Goal: Task Accomplishment & Management: Manage account settings

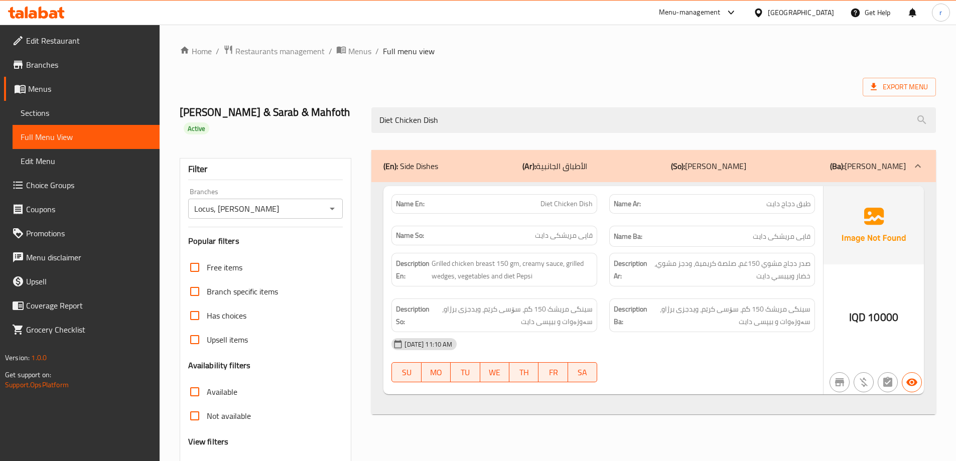
scroll to position [73, 0]
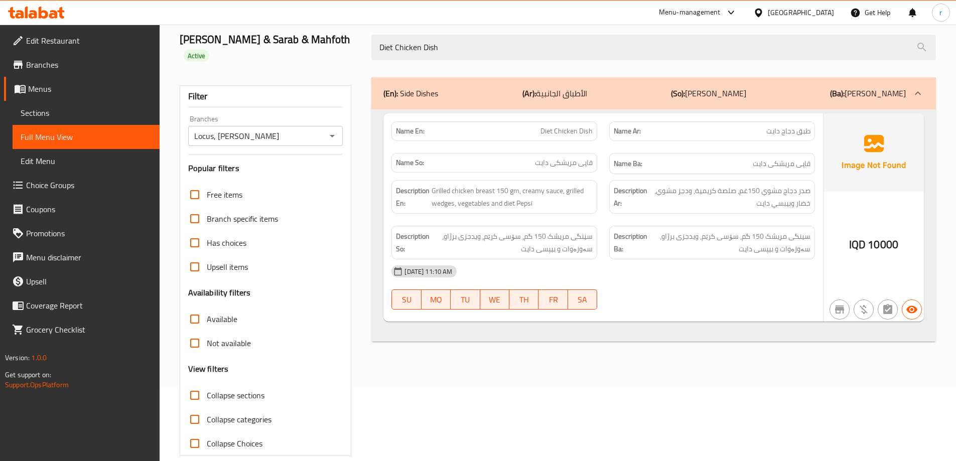
click at [63, 16] on icon at bounding box center [36, 13] width 57 height 12
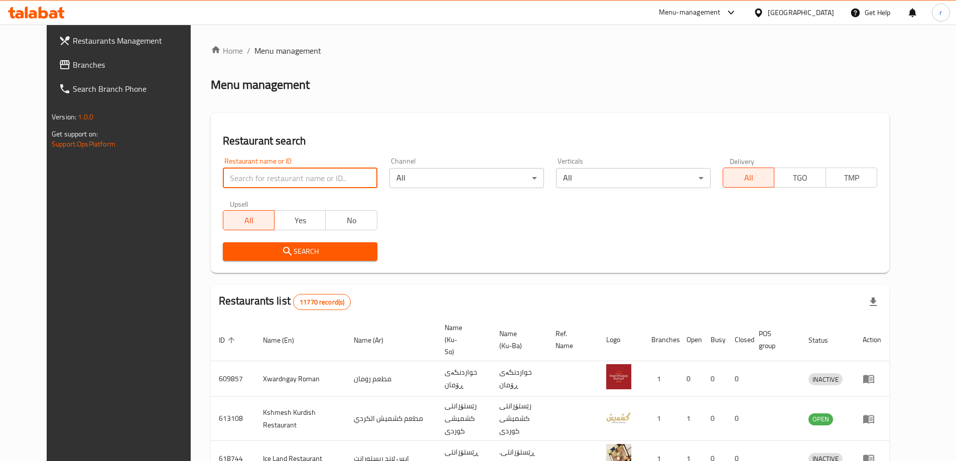
click at [229, 180] on input "search" at bounding box center [300, 178] width 155 height 20
click at [223, 172] on input "search" at bounding box center [300, 178] width 155 height 20
type input "2"
type input "2872214070"
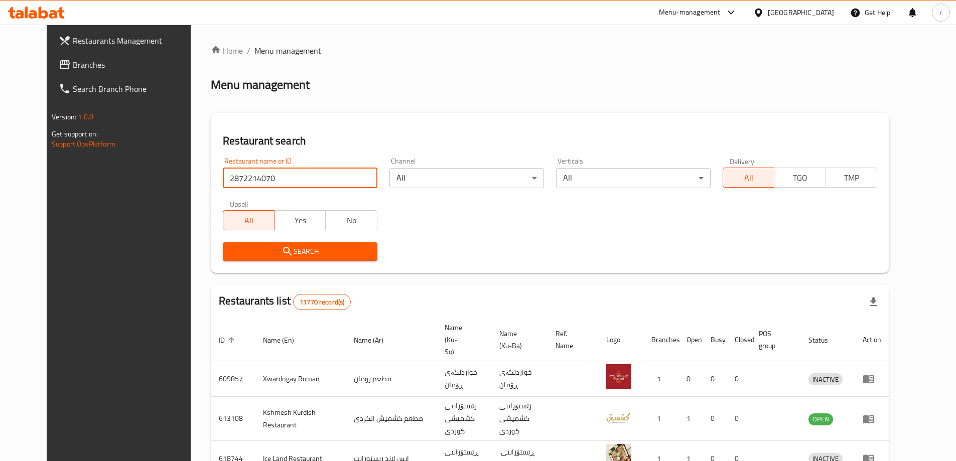
click button "Search" at bounding box center [300, 251] width 155 height 19
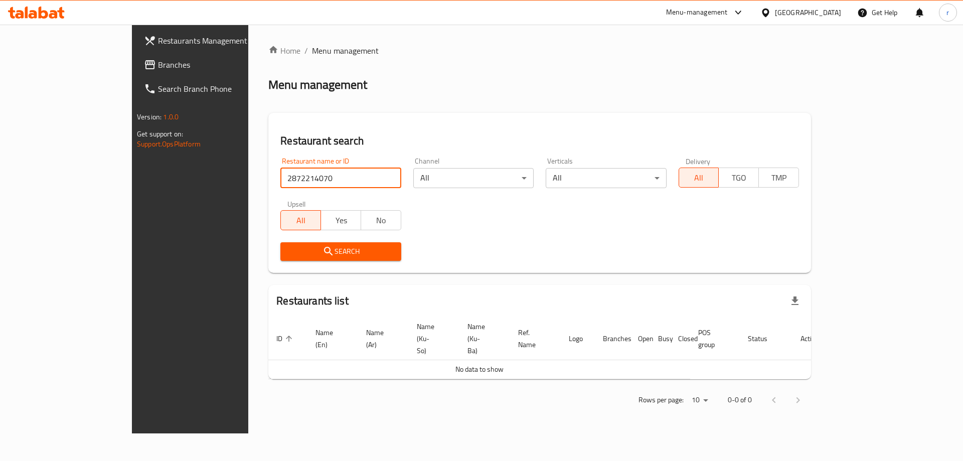
click at [358, 176] on input "2872214070" at bounding box center [340, 178] width 120 height 20
click at [44, 16] on icon at bounding box center [36, 13] width 57 height 12
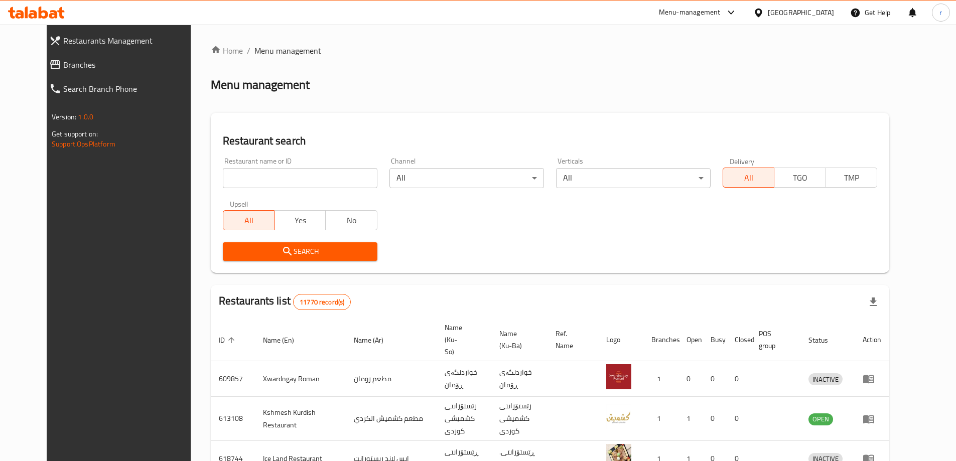
click at [55, 58] on link "Branches" at bounding box center [123, 65] width 165 height 24
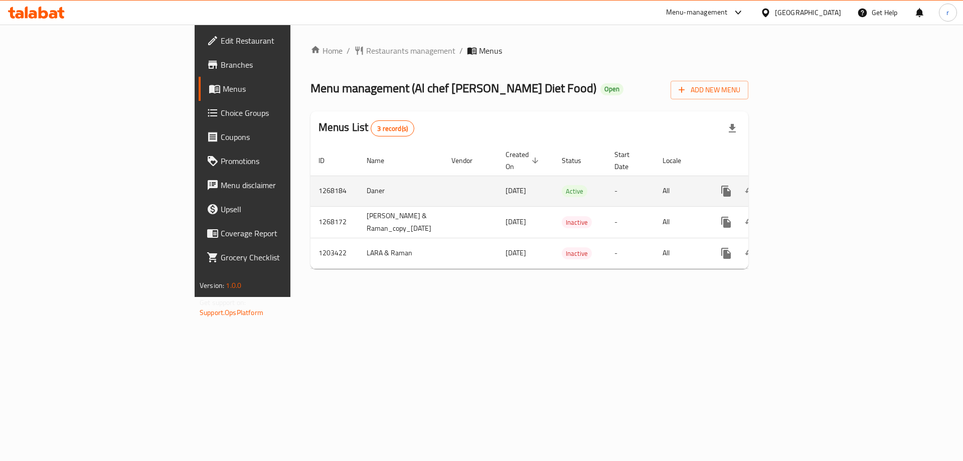
click at [805, 185] on icon "enhanced table" at bounding box center [799, 191] width 12 height 12
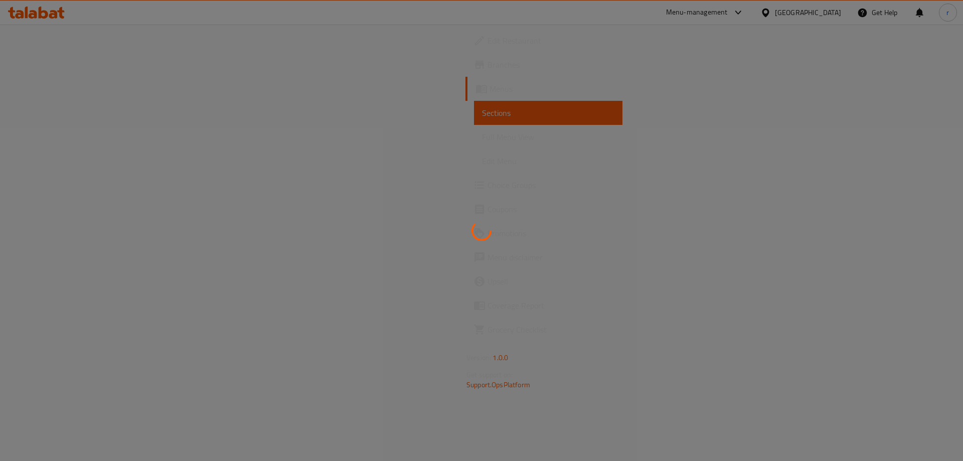
click at [58, 137] on div at bounding box center [481, 230] width 963 height 461
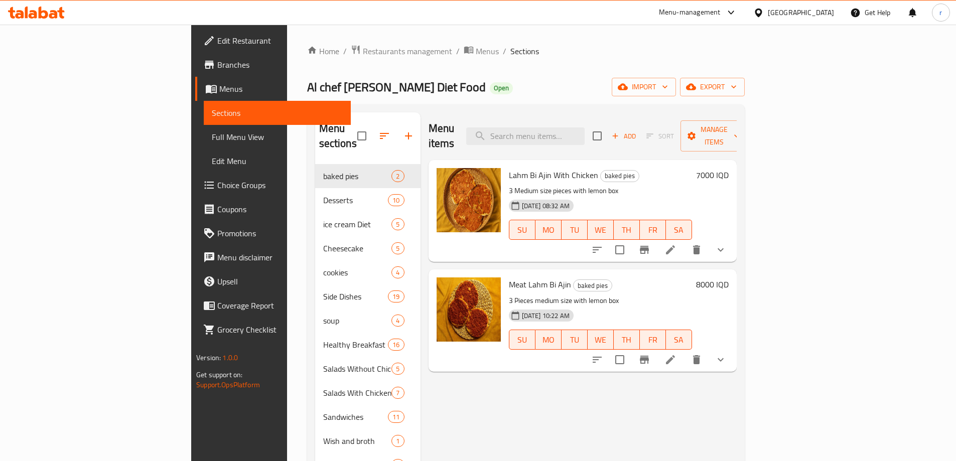
click at [212, 137] on span "Full Menu View" at bounding box center [277, 137] width 131 height 12
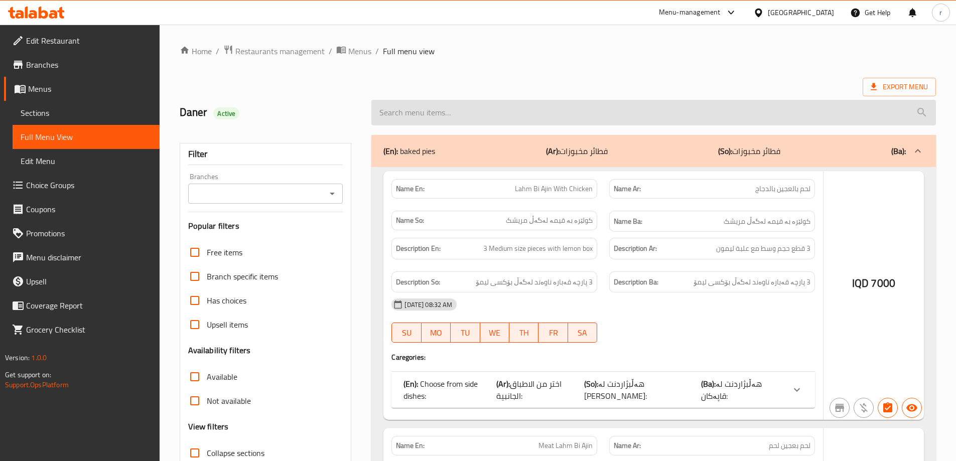
click at [469, 113] on input "search" at bounding box center [653, 113] width 564 height 26
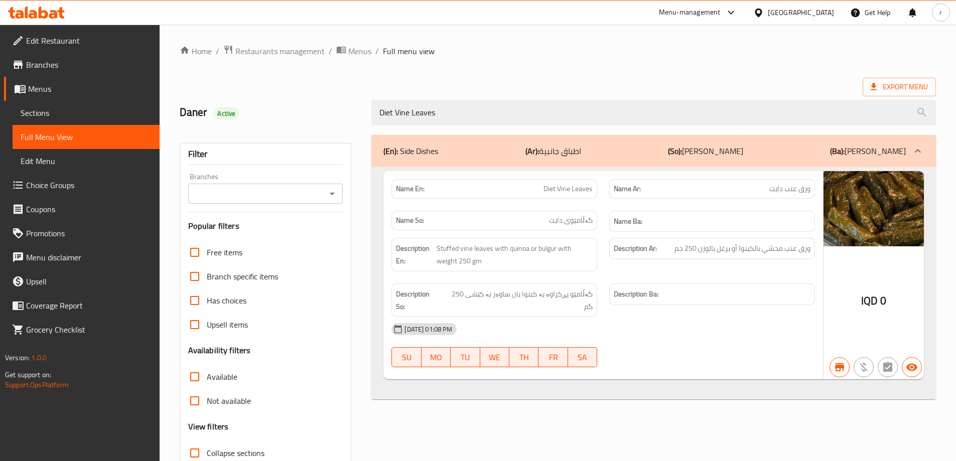
type input "Diet Vine Leaves"
click at [258, 190] on input "Branches" at bounding box center [257, 194] width 132 height 14
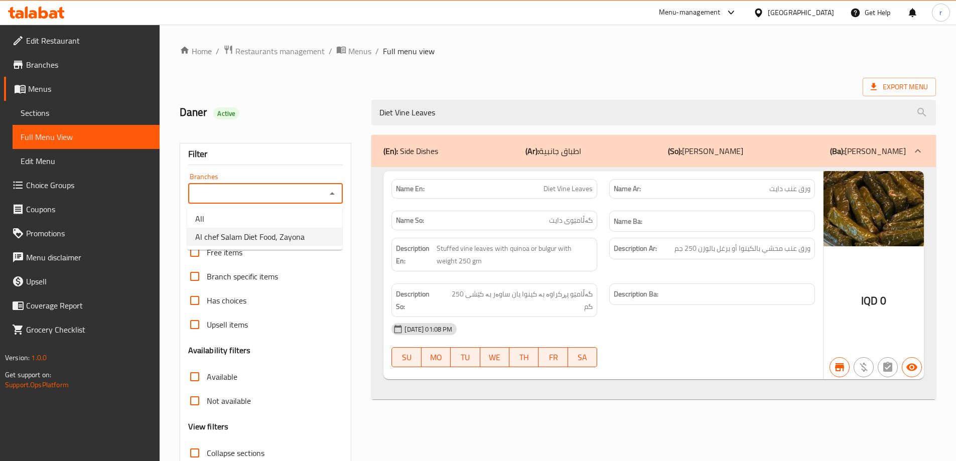
click at [246, 235] on span "Al chef Salam Diet Food, Zayona" at bounding box center [249, 237] width 109 height 12
type input "Al chef Salam Diet Food, Zayona"
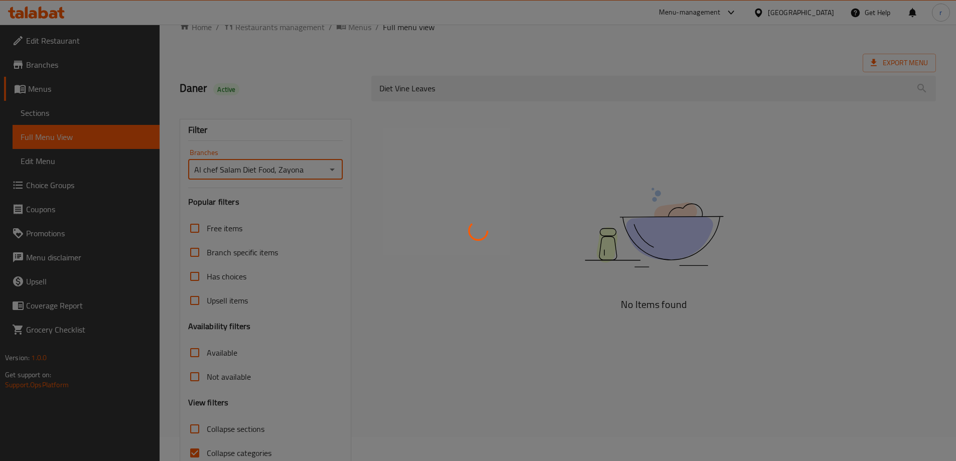
scroll to position [73, 0]
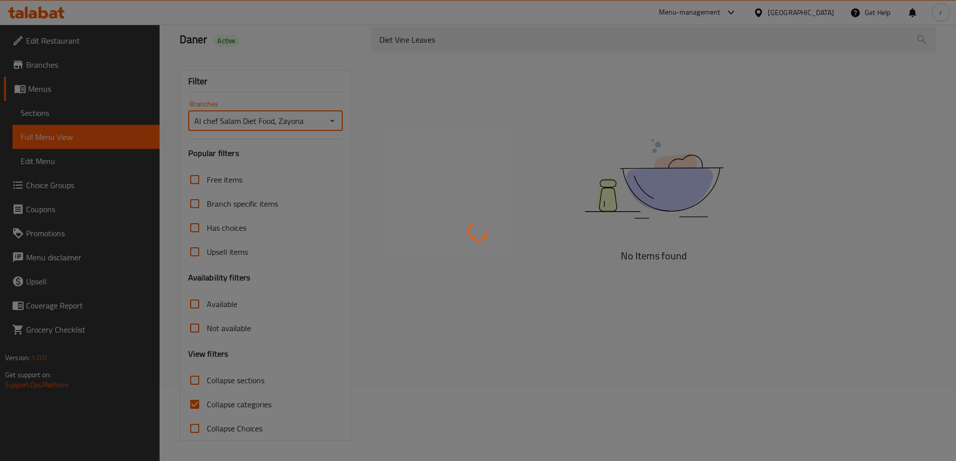
click at [218, 403] on div at bounding box center [478, 230] width 956 height 461
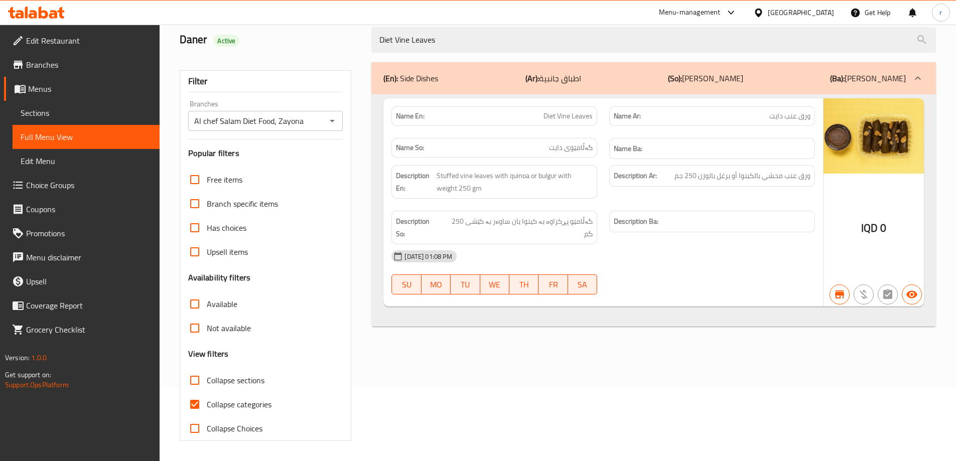
click at [218, 403] on div at bounding box center [478, 230] width 956 height 461
click at [218, 403] on span "Collapse categories" at bounding box center [239, 404] width 65 height 12
click at [207, 403] on input "Collapse categories" at bounding box center [195, 404] width 24 height 24
checkbox input "false"
click at [37, 16] on icon at bounding box center [36, 13] width 57 height 12
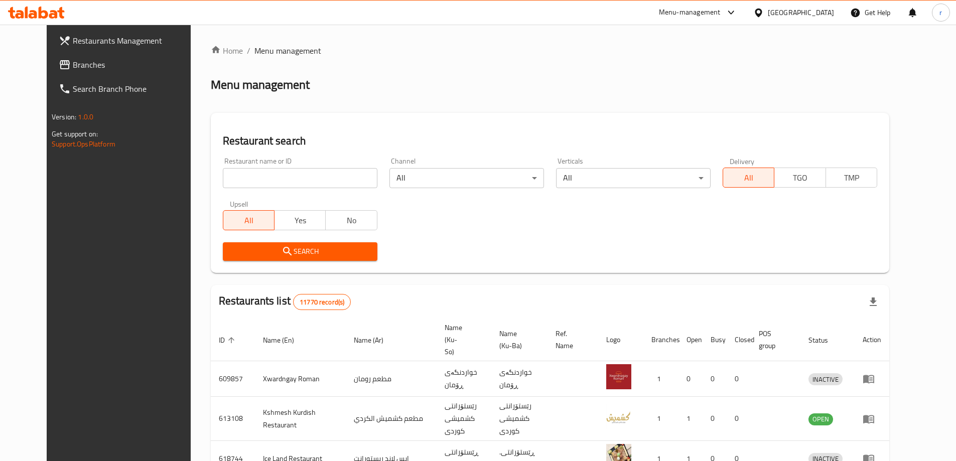
click at [73, 60] on span "Branches" at bounding box center [135, 65] width 125 height 12
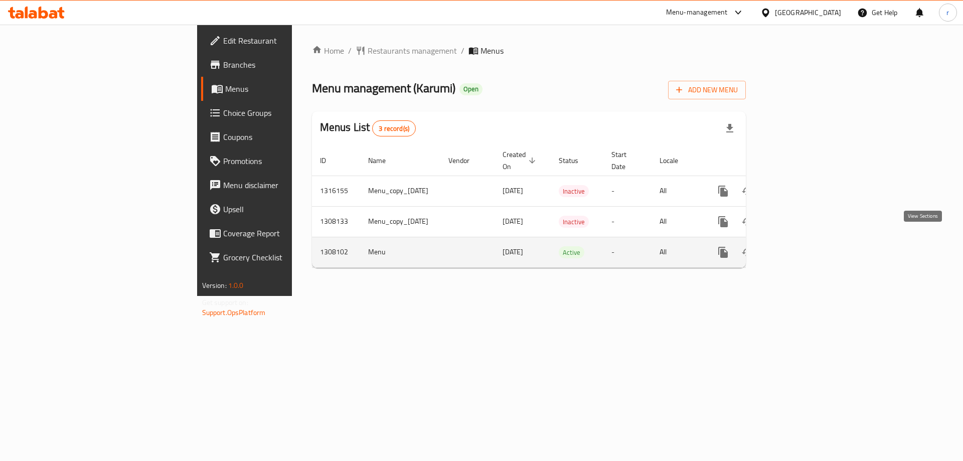
click at [808, 240] on link "enhanced table" at bounding box center [796, 252] width 24 height 24
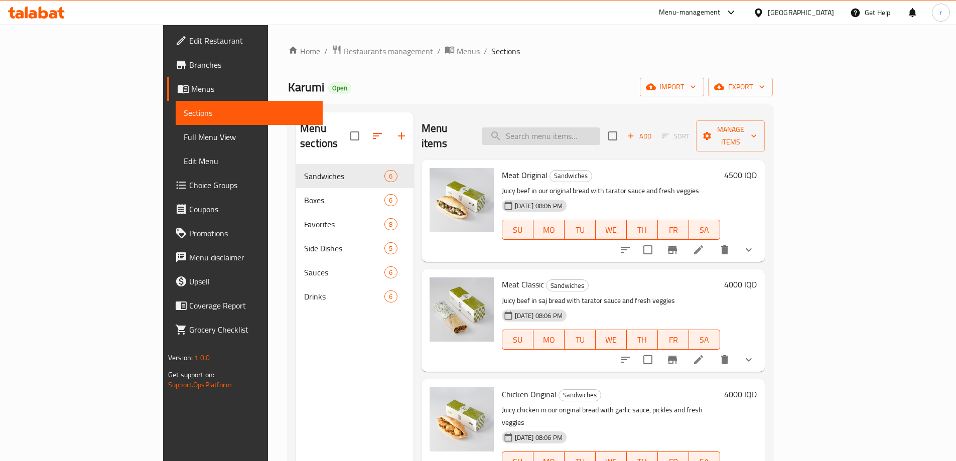
click at [583, 129] on input "search" at bounding box center [541, 136] width 118 height 18
paste input "Falafel Original"
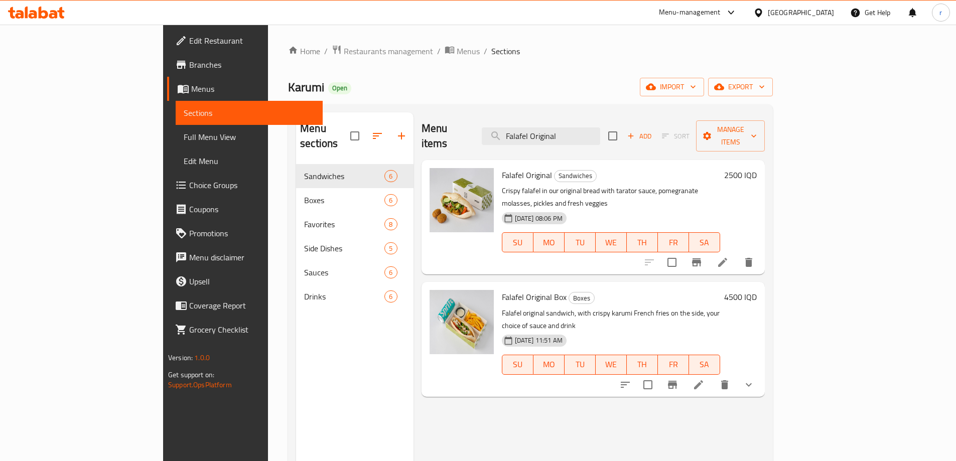
type input "Falafel Original"
click at [189, 41] on span "Edit Restaurant" at bounding box center [251, 41] width 125 height 12
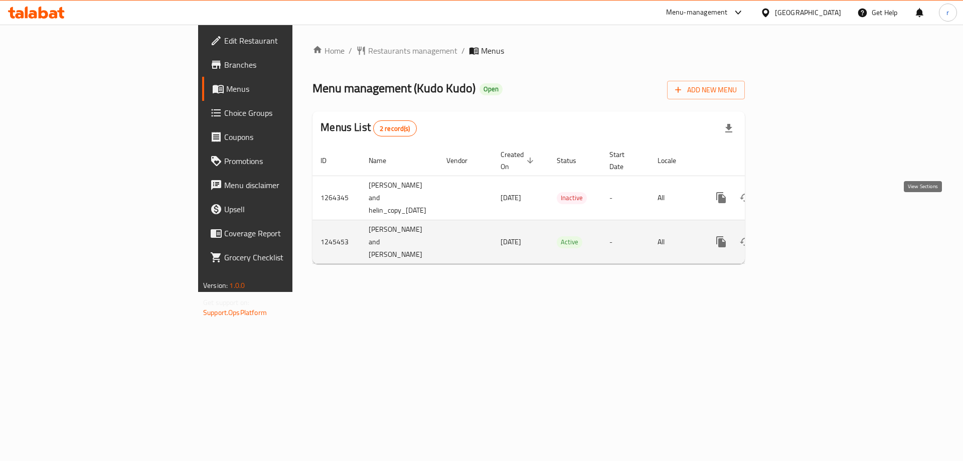
click at [798, 237] on icon "enhanced table" at bounding box center [793, 241] width 9 height 9
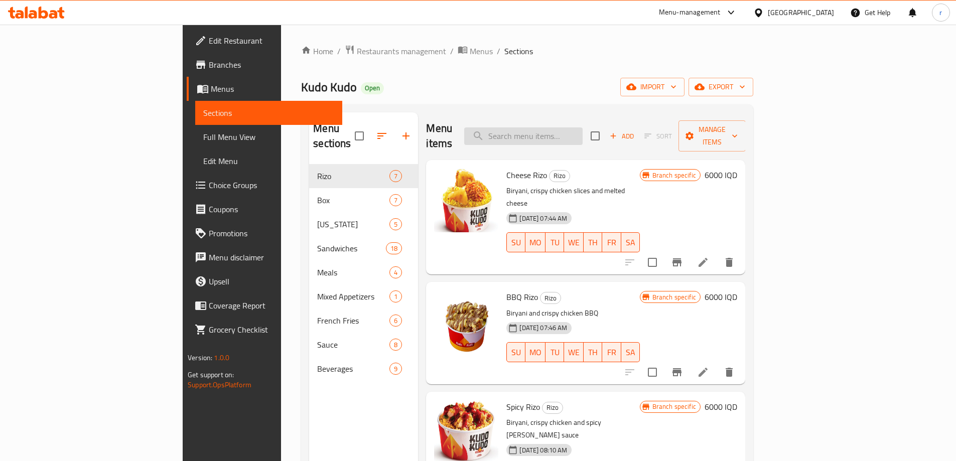
click at [582, 128] on input "search" at bounding box center [523, 136] width 118 height 18
click at [635, 130] on span "Add" at bounding box center [621, 136] width 27 height 12
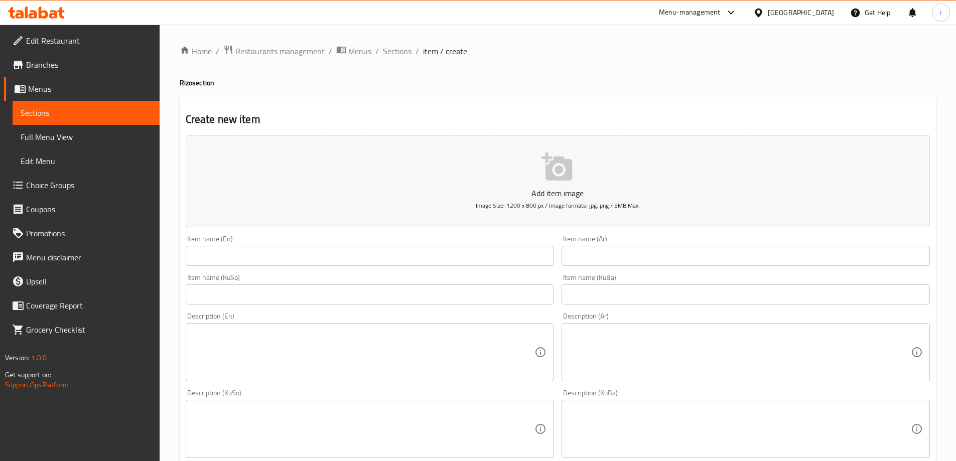
click at [210, 257] on input "text" at bounding box center [370, 256] width 368 height 20
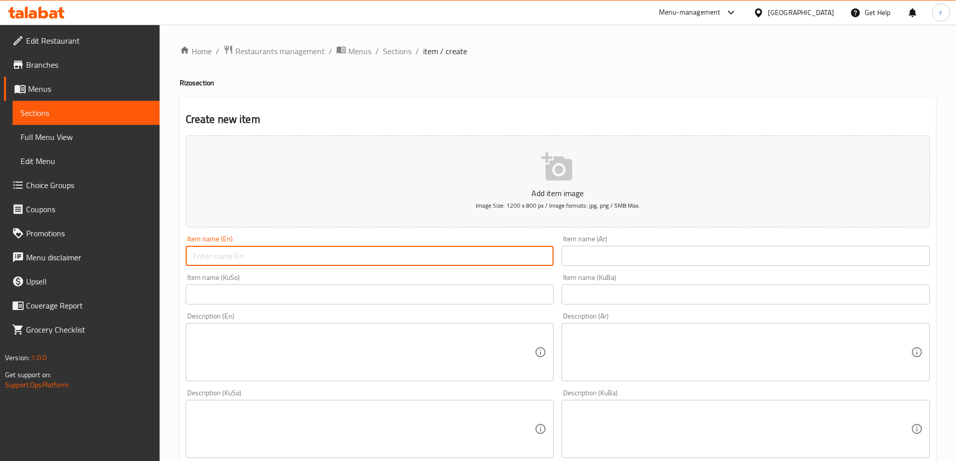
paste input "[PERSON_NAME] Special"
click at [202, 258] on input "[PERSON_NAME] Special" at bounding box center [370, 256] width 368 height 20
type input "[PERSON_NAME] Special"
click at [603, 260] on input "text" at bounding box center [745, 256] width 368 height 20
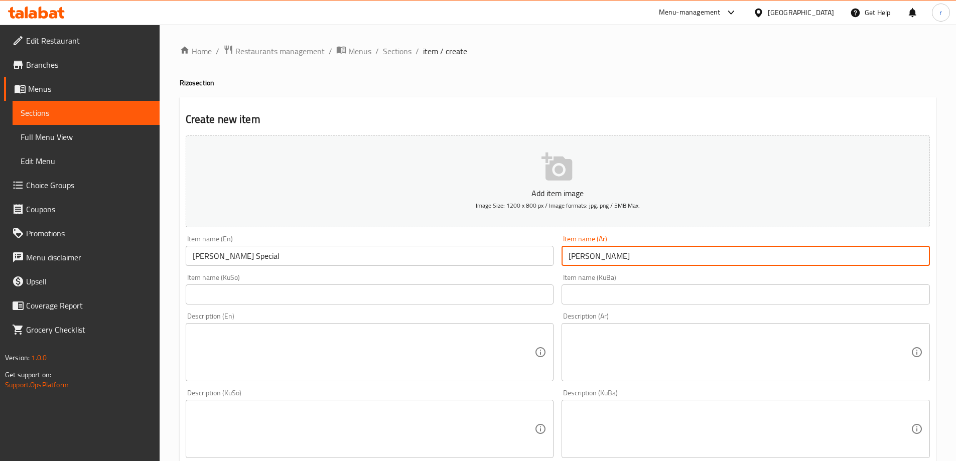
type input "[PERSON_NAME]"
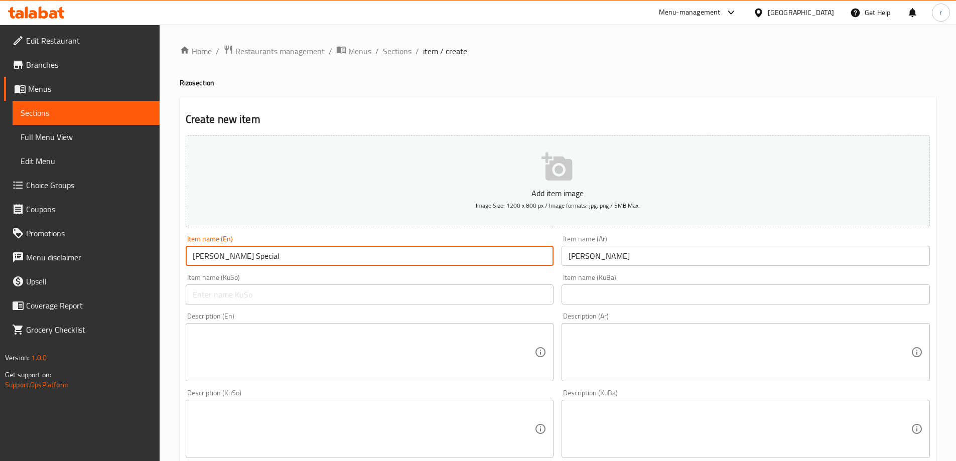
drag, startPoint x: 233, startPoint y: 258, endPoint x: 210, endPoint y: 257, distance: 23.1
click at [210, 257] on input "[PERSON_NAME] Special" at bounding box center [370, 256] width 368 height 20
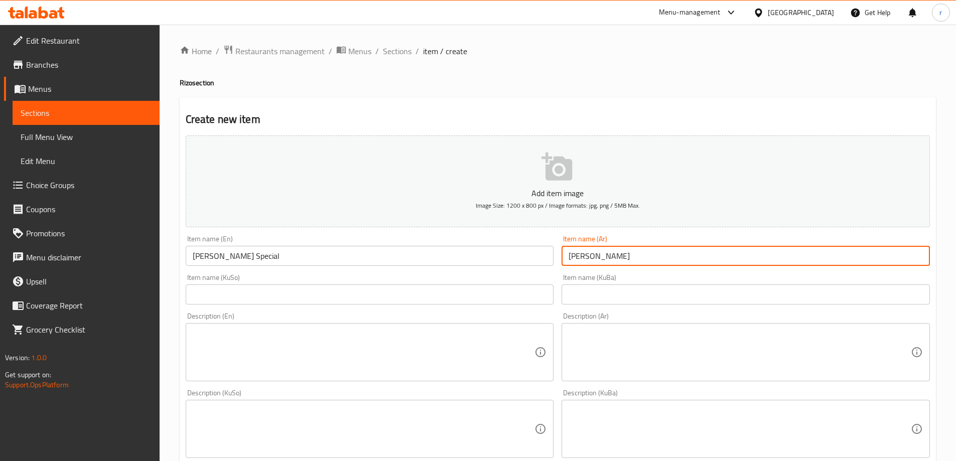
drag, startPoint x: 570, startPoint y: 255, endPoint x: 595, endPoint y: 257, distance: 24.7
click at [595, 257] on input "[PERSON_NAME]" at bounding box center [745, 256] width 368 height 20
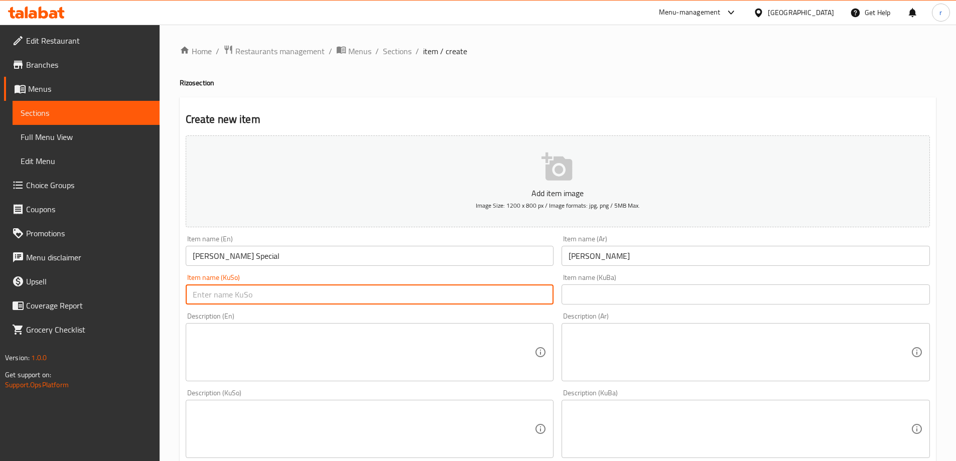
click at [388, 294] on input "text" at bounding box center [370, 294] width 368 height 20
paste input "سپێشەڵ"
drag, startPoint x: 254, startPoint y: 292, endPoint x: 129, endPoint y: 289, distance: 125.0
click at [129, 289] on div "Edit Restaurant Branches Menus Sections Full Menu View Edit Menu Choice Groups …" at bounding box center [478, 425] width 956 height 800
type input "ڕیزۆی سپێشەڵ"
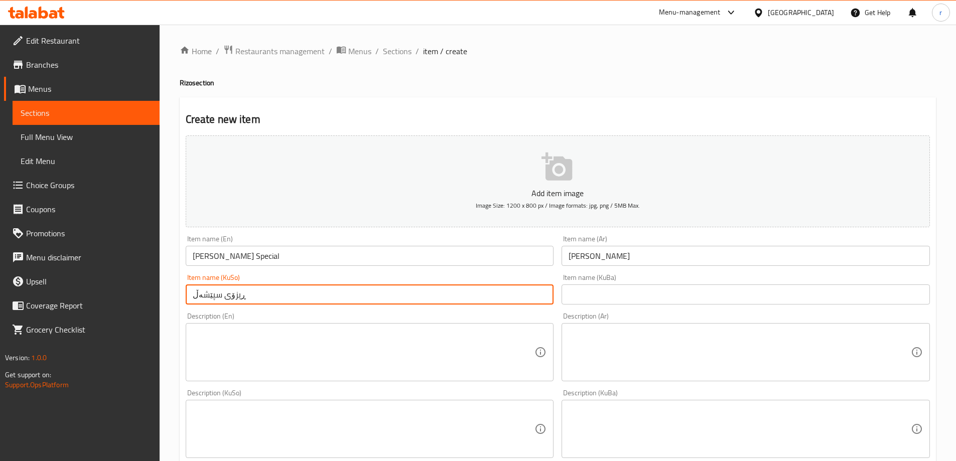
click at [661, 299] on input "text" at bounding box center [745, 294] width 368 height 20
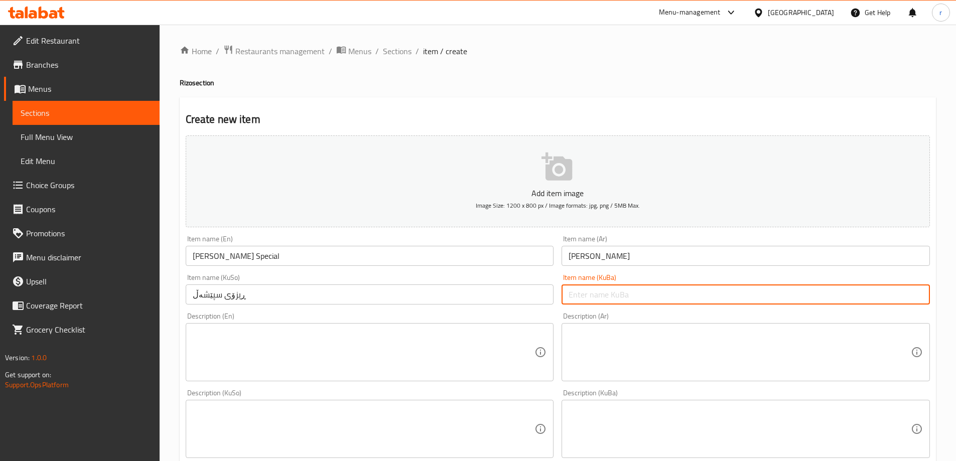
paste input "ڕیزۆی سپێشەڵ"
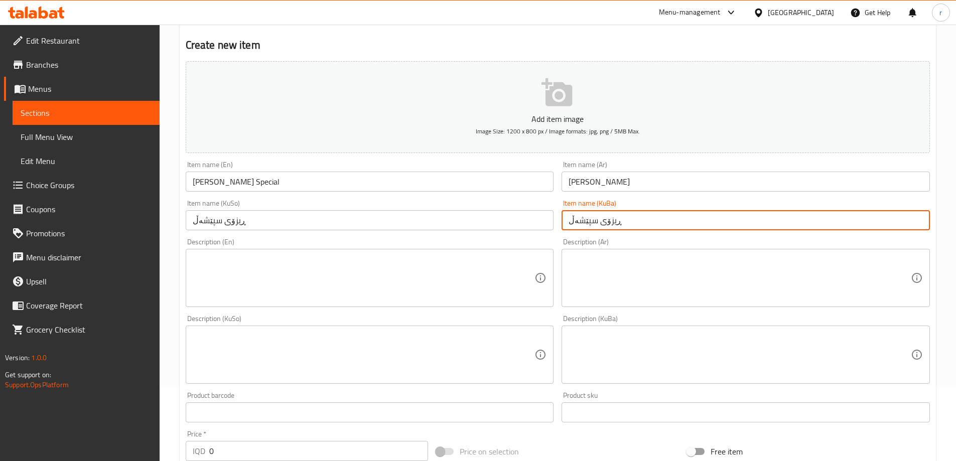
scroll to position [167, 0]
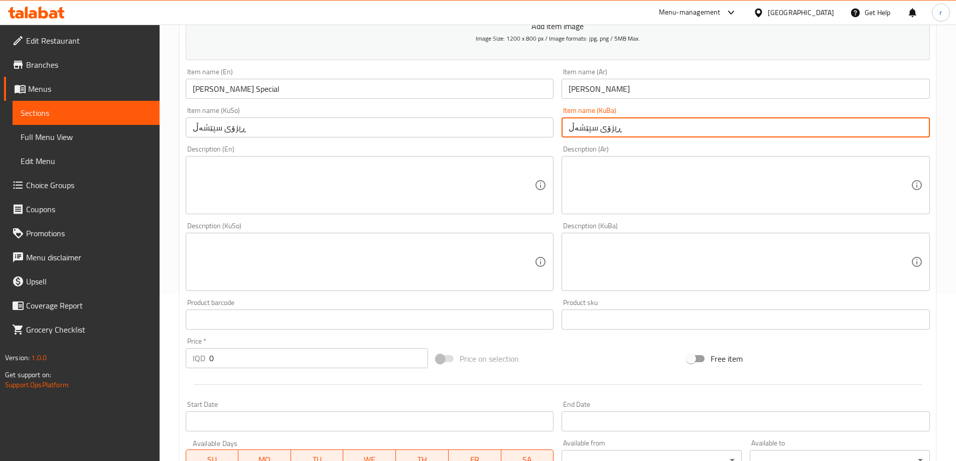
type input "ڕیزۆی سپێشەڵ"
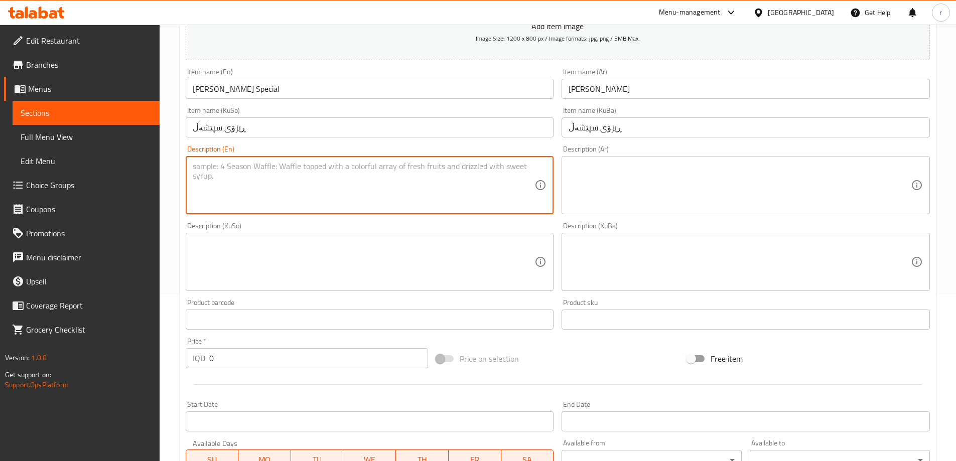
click at [287, 191] on textarea at bounding box center [364, 186] width 342 height 48
paste textarea "Smoked [PERSON_NAME], chicken fajita, lettuce, pepper, green olives and BBQ sau…"
type textarea "Smoked [PERSON_NAME], chicken fajita, lettuce, pepper, green olives and BBQ sau…"
click at [598, 197] on textarea at bounding box center [739, 186] width 342 height 48
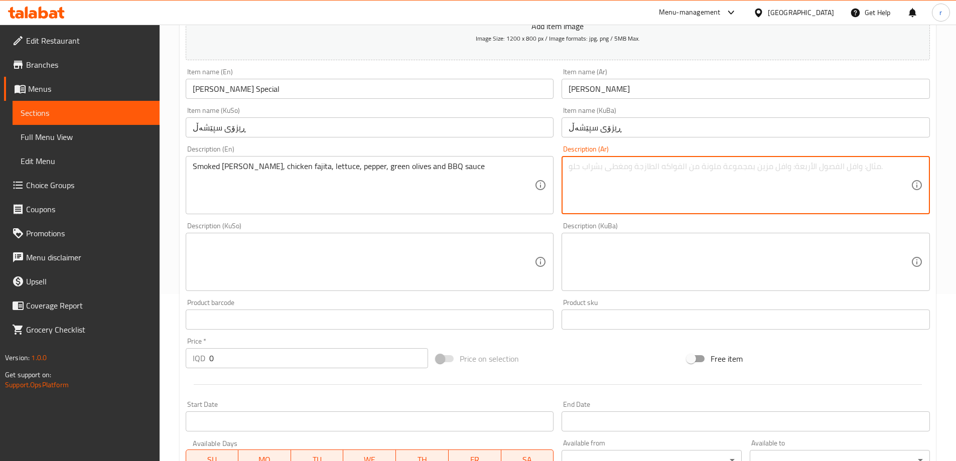
paste textarea "ريزو مدخن، فاهيتا دجاج، خس، فلفل، زيتون أخضر وصوص باربيكيو"
type textarea "ريزو مدخن، فاهيتا دجاج، خس، فلفل، زيتون أخضر وصوص باربيكيو"
click at [651, 268] on textarea at bounding box center [739, 262] width 342 height 48
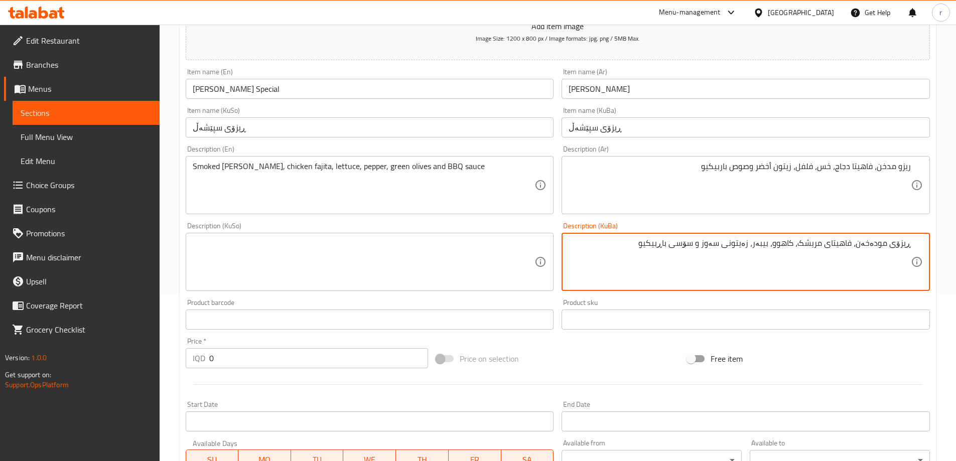
drag, startPoint x: 649, startPoint y: 245, endPoint x: 908, endPoint y: 242, distance: 259.9
click at [908, 242] on textarea "ڕیزۆی مودەخەن، فاهیتای مریشک، کاهوو، بیبەر، زەیتونی سەوز و سۆسی باڕبیکیو" at bounding box center [739, 262] width 342 height 48
click at [891, 245] on textarea "ڕیزۆی مودەخەن، فاهیتای مریشک، کاهوو، بیبەر، زەیتونی سەوز و سۆسی باڕبیکیو" at bounding box center [739, 262] width 342 height 48
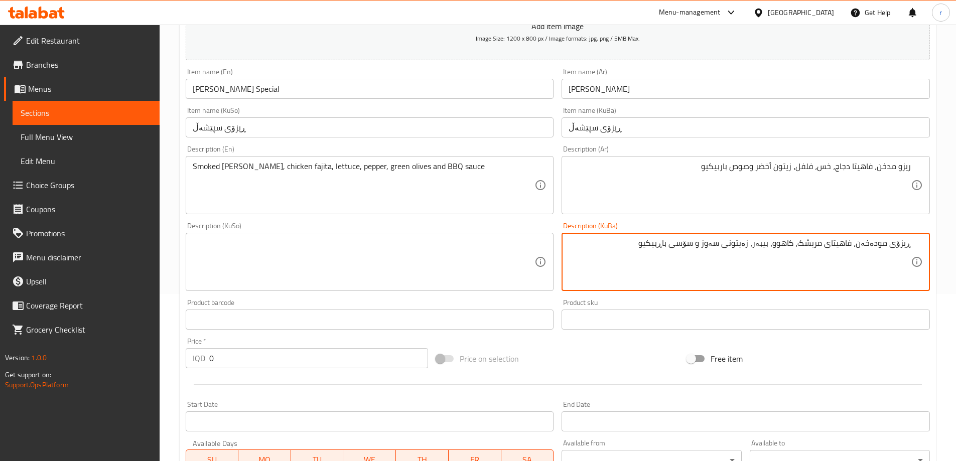
type textarea "ڕیزۆی مودەخەن، فاهیتای مریشک، کاهوو، بیبەر، زەیتونی سەوز و سۆسی باڕبیکیو"
click at [520, 257] on textarea at bounding box center [364, 262] width 342 height 48
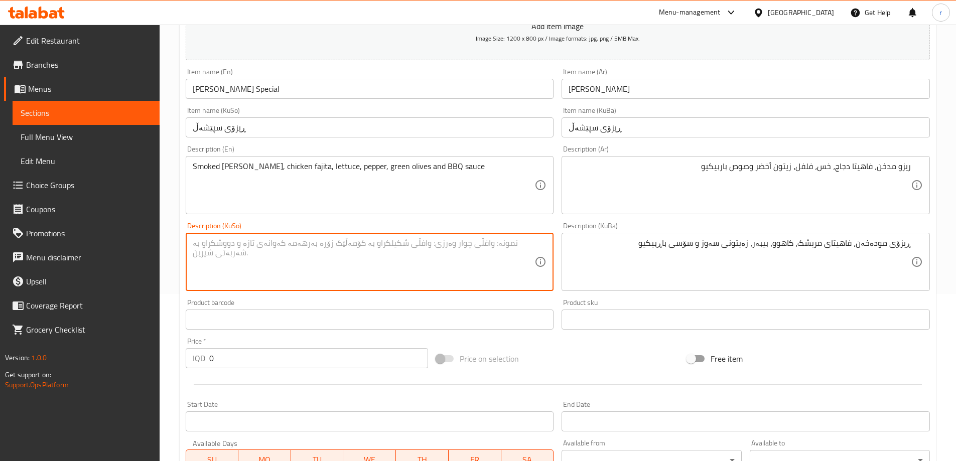
paste textarea "ڕیزۆی مودەخەن، فاهیتای مریشک، کاهوو، بیبەر، زەیتونی سەوز و سۆسی باڕبیکیو"
type textarea "ڕیزۆی مودەخەن، فاهیتای مریشک، کاهوو، بیبەر، زەیتونی سەوز و سۆسی باڕبیکیو"
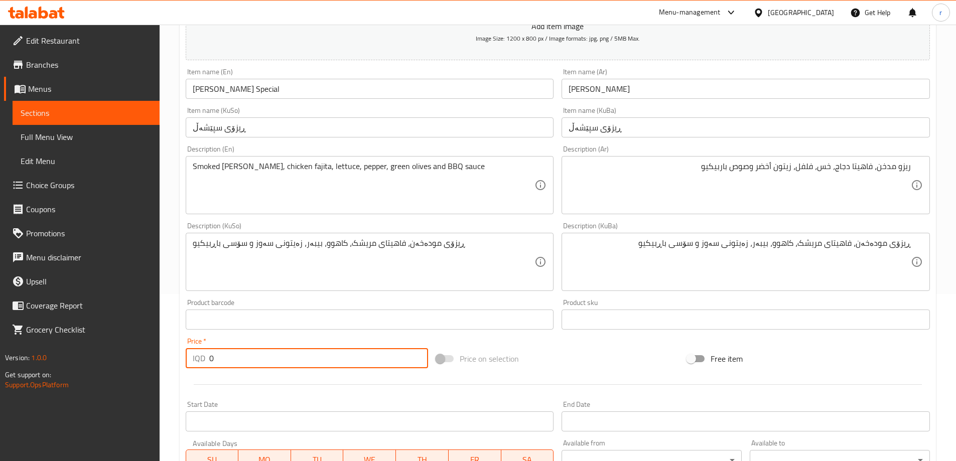
drag, startPoint x: 216, startPoint y: 364, endPoint x: 170, endPoint y: 356, distance: 47.3
click at [170, 356] on div "Home / Restaurants management / Menus / Sections / item / create [PERSON_NAME] …" at bounding box center [558, 258] width 796 height 800
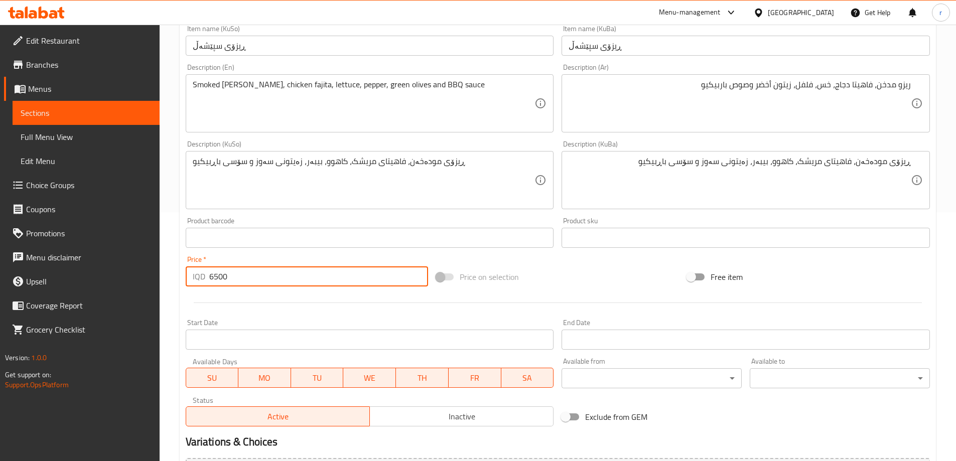
scroll to position [335, 0]
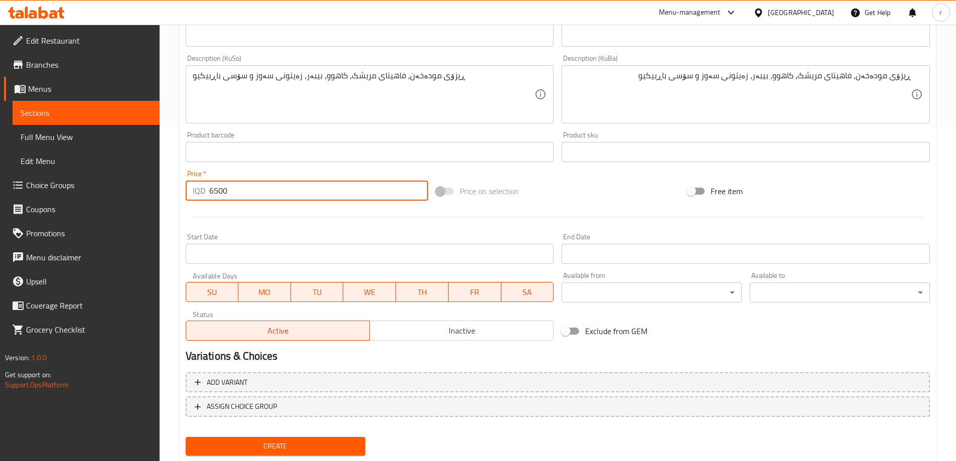
type input "6500"
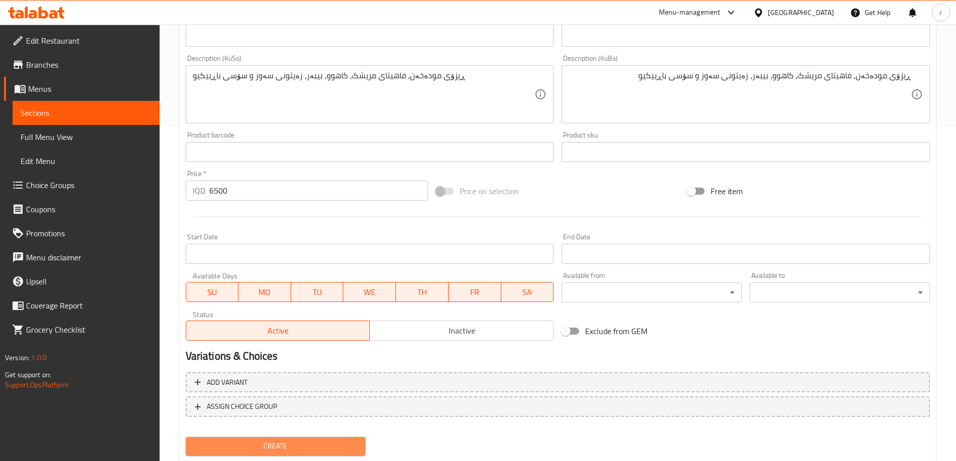
click at [295, 448] on span "Create" at bounding box center [276, 446] width 164 height 13
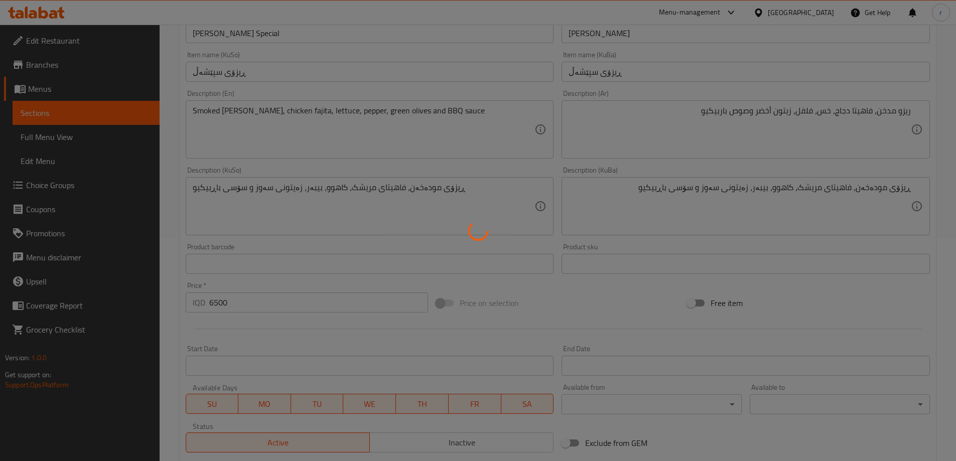
scroll to position [2, 0]
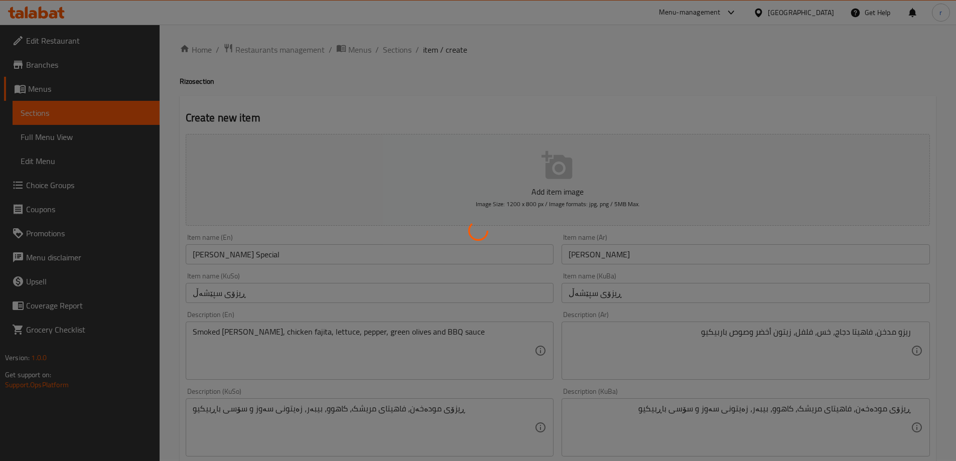
type input "0"
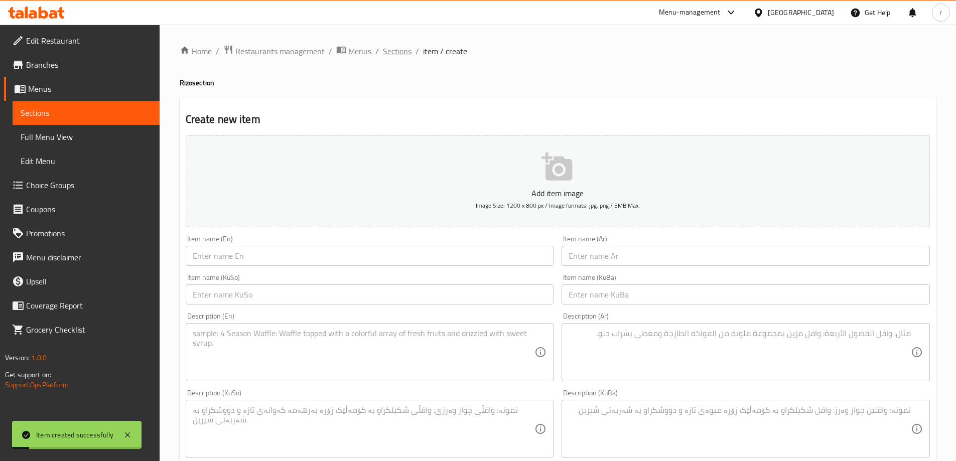
click at [387, 55] on span "Sections" at bounding box center [397, 51] width 29 height 12
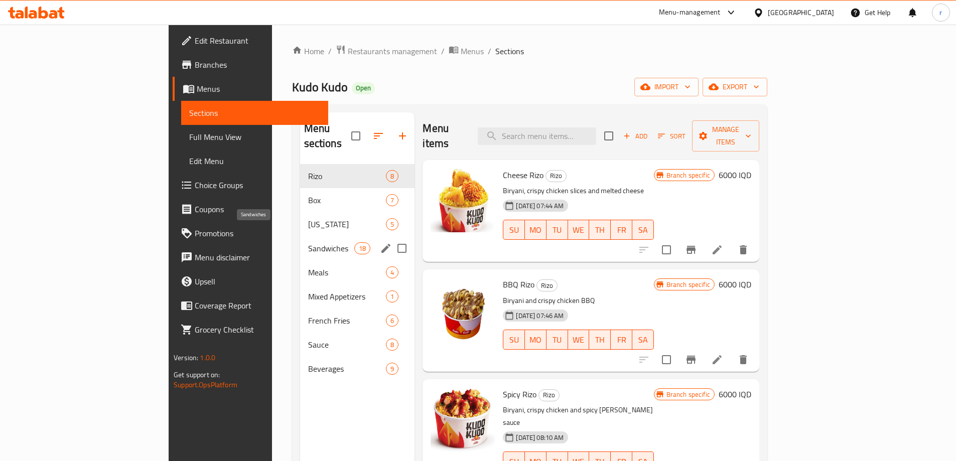
click at [308, 242] on span "Sandwiches" at bounding box center [331, 248] width 47 height 12
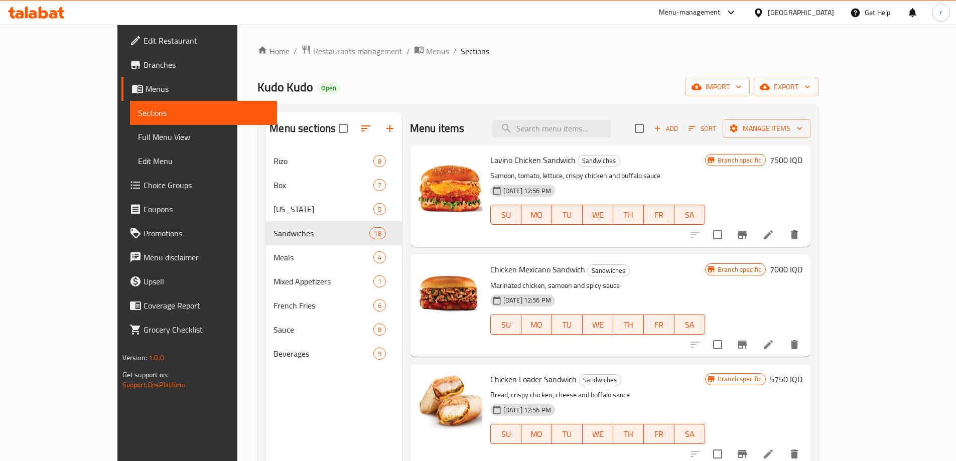
click at [679, 124] on span "Add" at bounding box center [665, 129] width 27 height 12
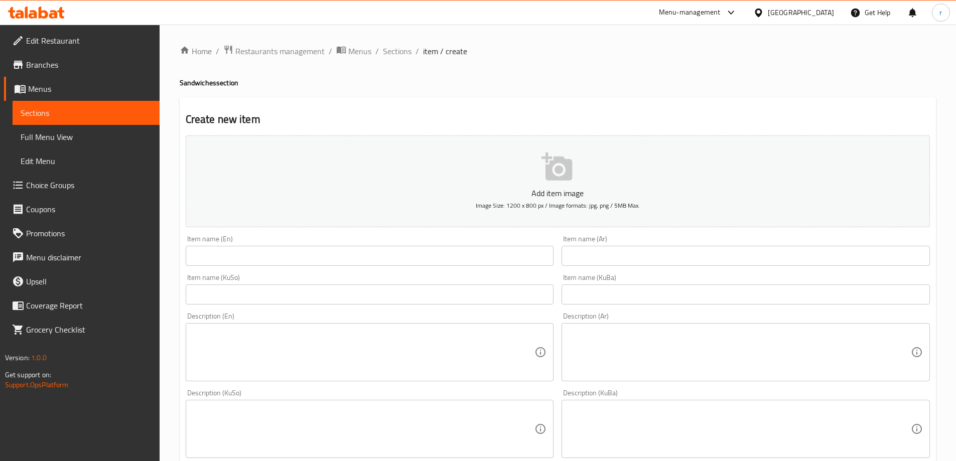
click at [233, 260] on input "text" at bounding box center [370, 256] width 368 height 20
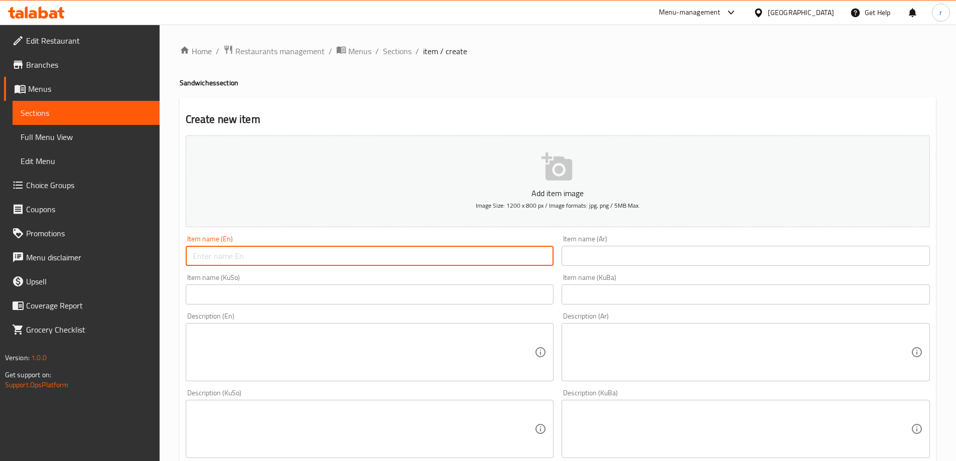
paste input "Crispy Roll"
type input "Crispy Roll"
click at [578, 253] on input "text" at bounding box center [745, 256] width 368 height 20
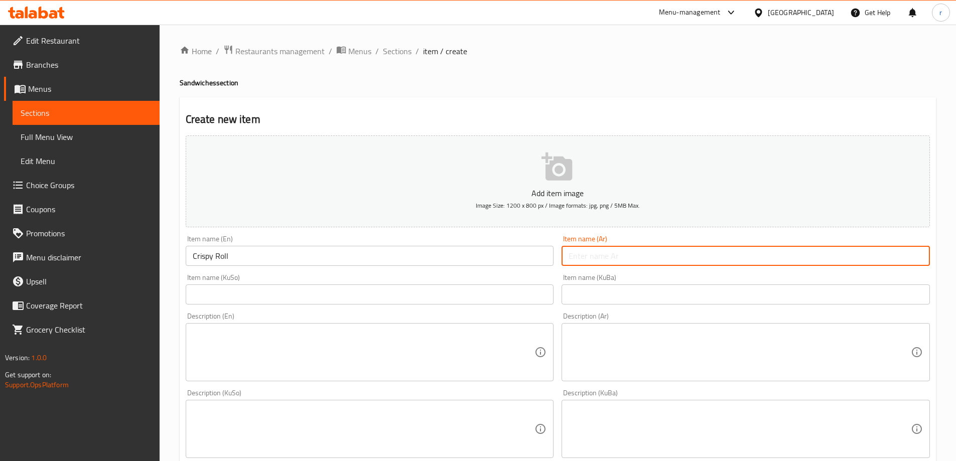
paste input "رول مقرمش"
type input "رول مقرمش"
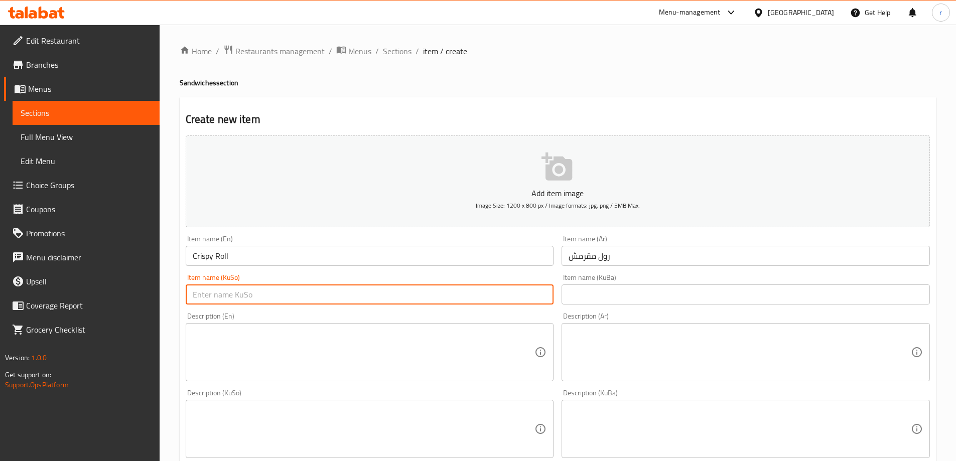
click at [392, 290] on input "text" at bounding box center [370, 294] width 368 height 20
type input "رۆڵی کریسپی"
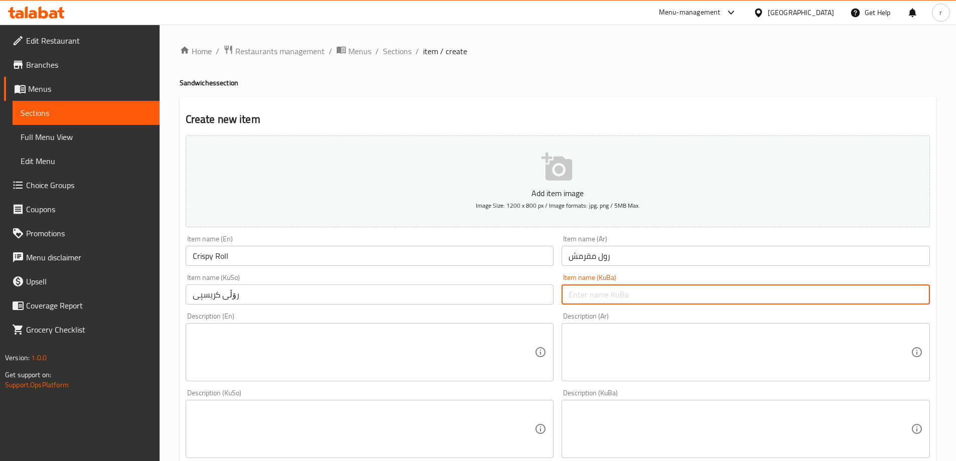
paste input "رۆڵی کریسپی"
type input "رۆڵی کریسپی"
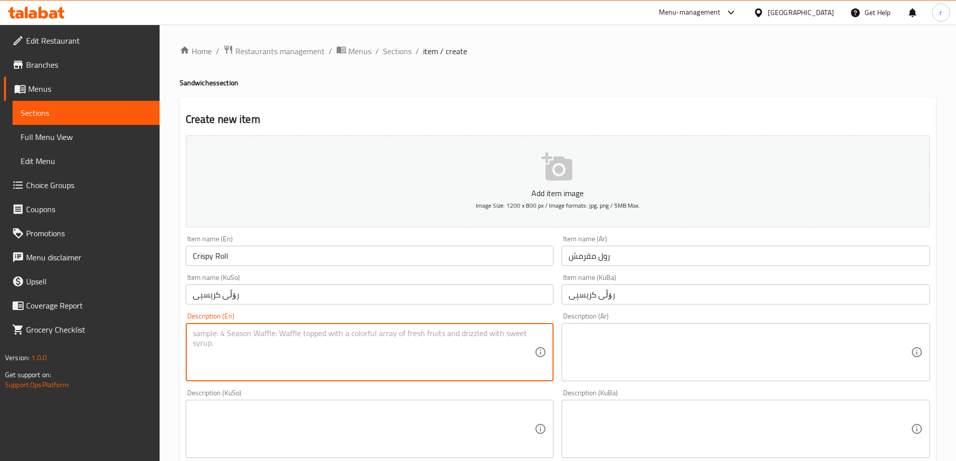
click at [323, 339] on textarea at bounding box center [364, 353] width 342 height 48
paste textarea "Bread Crumbs"
drag, startPoint x: 263, startPoint y: 335, endPoint x: 163, endPoint y: 341, distance: 101.0
click at [163, 341] on div "Home / Restaurants management / Menus / Sections / item / create Sandwiches sec…" at bounding box center [558, 425] width 796 height 800
paste textarea "Special crispy roll sauce, chopped chicken, bread with special Kudo bread c"
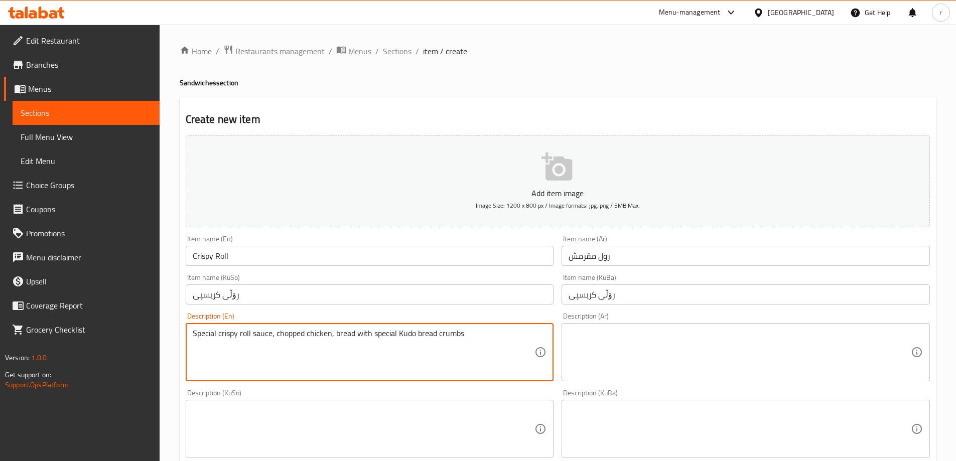
type textarea "Special crispy roll sauce, chopped chicken, bread with special Kudo bread crumbs"
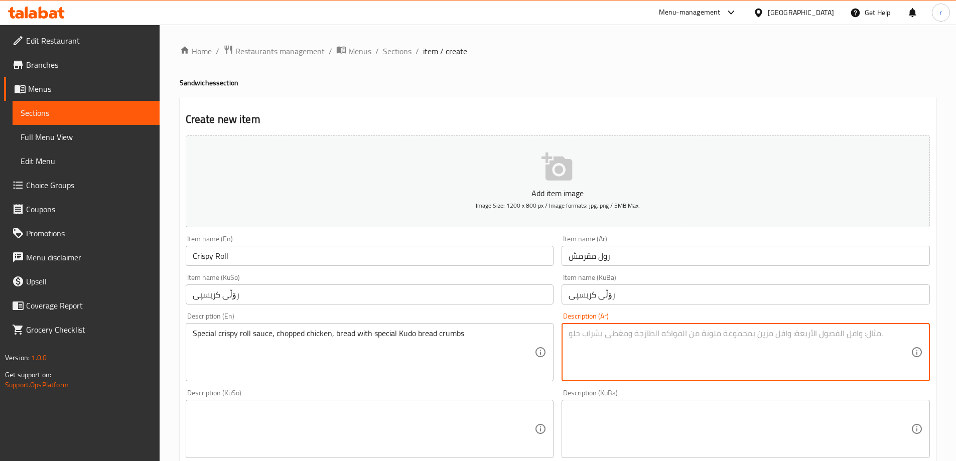
click at [636, 344] on textarea at bounding box center [739, 353] width 342 height 48
paste textarea "صوص كريسبي رول خاص، دجاج مقطع، خبز مع بقصم خاص بكودو"
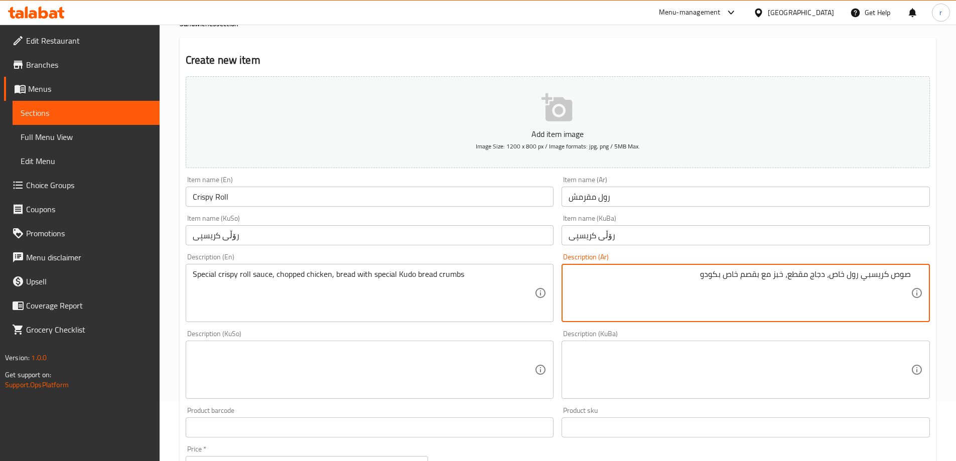
scroll to position [84, 0]
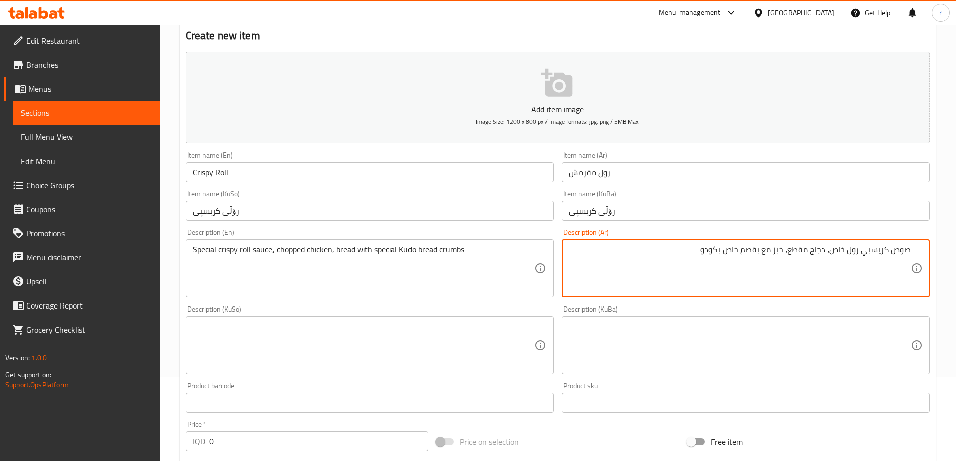
type textarea "صوص كريسبي رول خاص، دجاج مقطع، خبز مع بقصم خاص بكودو"
click at [438, 340] on textarea at bounding box center [364, 346] width 342 height 48
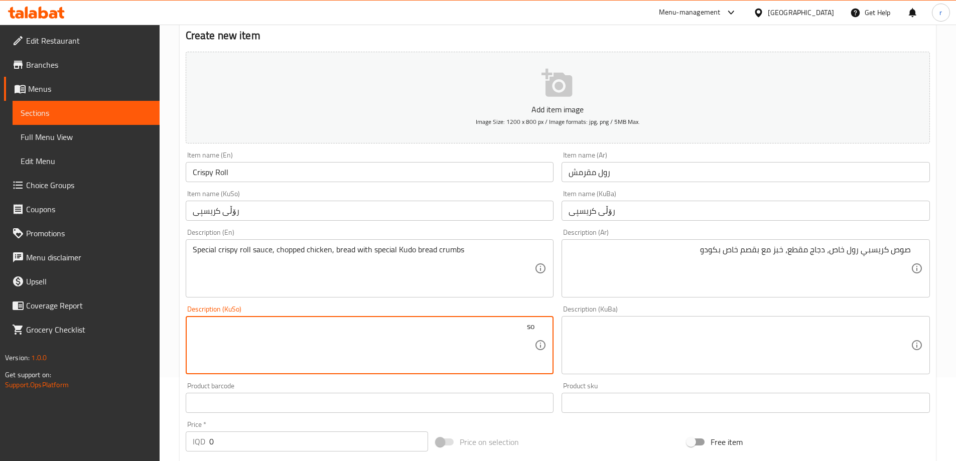
type textarea "s"
type textarea "سۆسی رۆڵی"
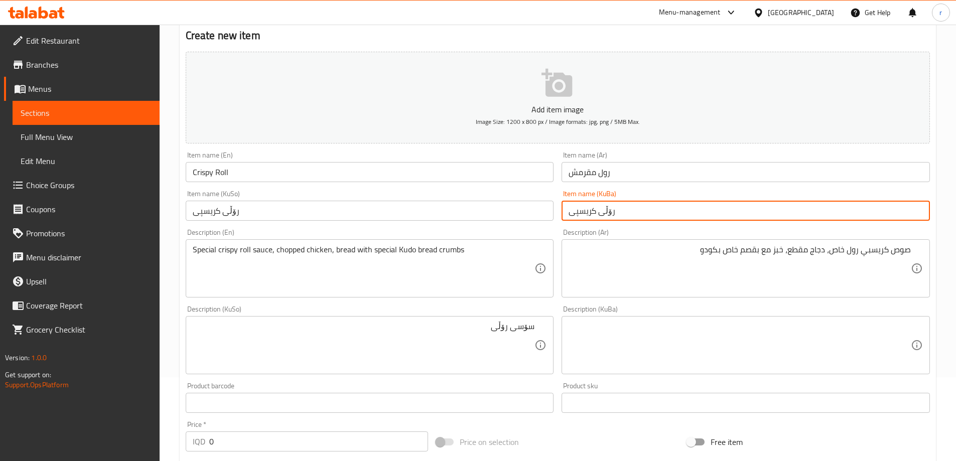
click at [607, 212] on input "رۆڵی کریسپی" at bounding box center [745, 211] width 368 height 20
type input "رۆلی کریسپی"
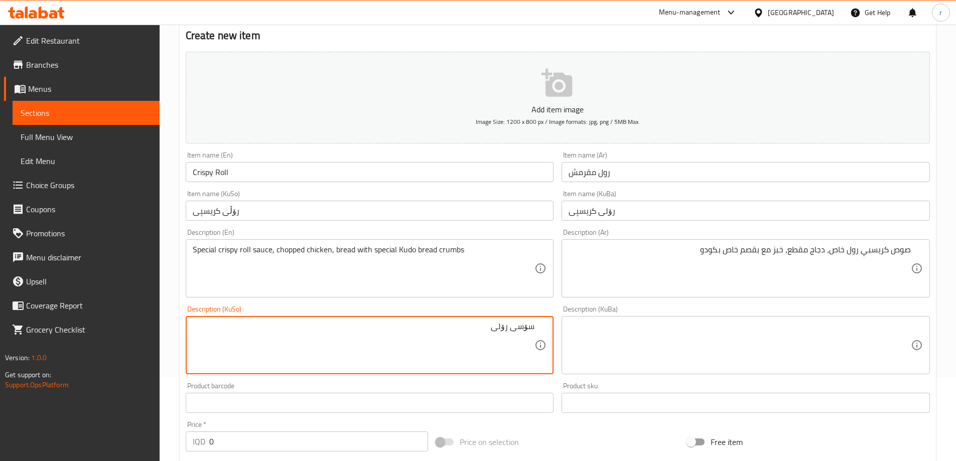
click at [431, 343] on textarea "سۆسی رۆلی" at bounding box center [364, 346] width 342 height 48
click at [446, 332] on textarea "سۆسی رۆلی [PERSON_NAME]، مریشکی پارچەکراو، نان لەگەڵ نانی وردی کودوی تایبەت" at bounding box center [364, 346] width 342 height 48
type textarea "سۆسی رۆلی [PERSON_NAME]، مریشکی پارچەکراو، نان لەگەڵ نانی وردی کودوی تایبەت"
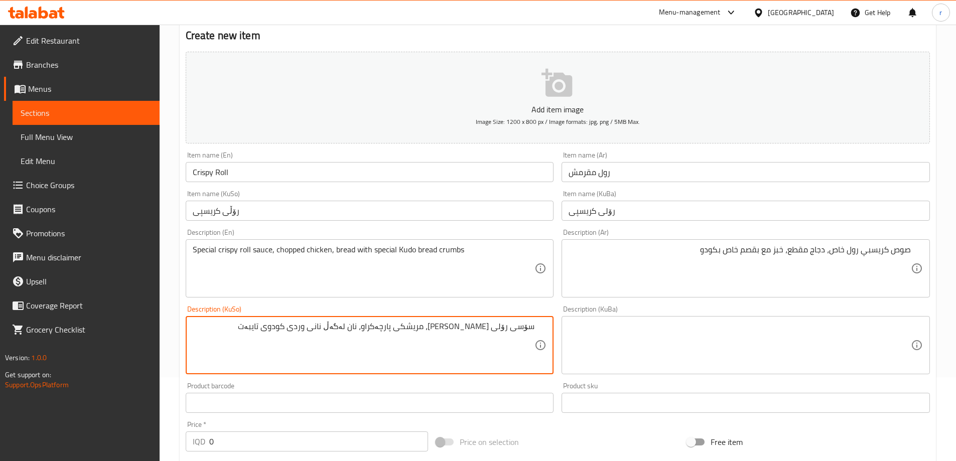
click at [585, 329] on textarea at bounding box center [739, 346] width 342 height 48
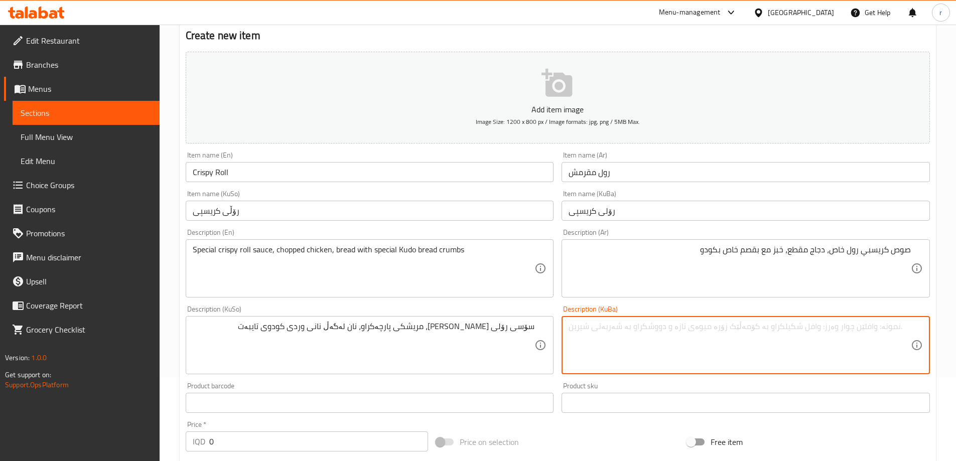
paste textarea "سۆسی رۆلی [PERSON_NAME]، مریشکی پارچەکراو، نان لەگەڵ نانی وردی کودوی تایبەت"
drag, startPoint x: 622, startPoint y: 327, endPoint x: 650, endPoint y: 329, distance: 28.2
click at [650, 329] on textarea "سۆسی رۆلی [PERSON_NAME]، مریشکی پارچەکراو، نان لەگەڵ نانی وردی کودوی تایبەت" at bounding box center [739, 346] width 342 height 48
type textarea "سۆسی رۆلی [PERSON_NAME]، مریشکی پارچەکراو، نان لەگەڵ نانی وردی کودوی تایبەت"
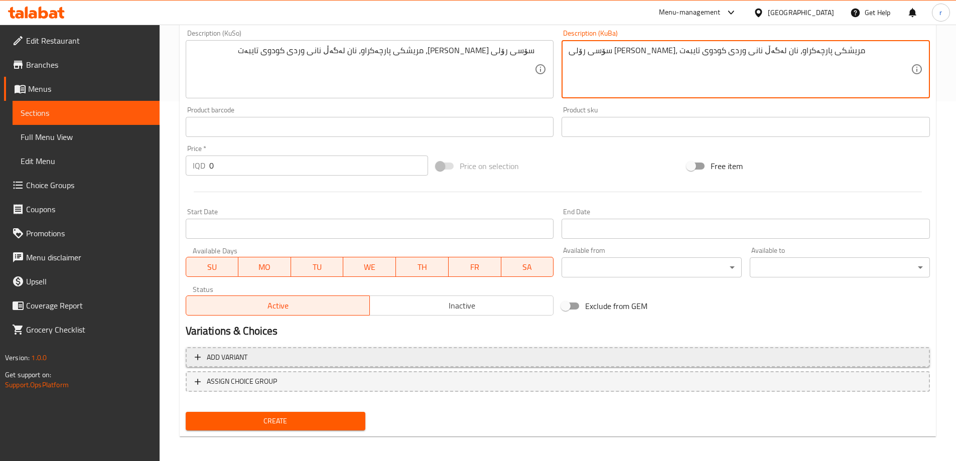
scroll to position [363, 0]
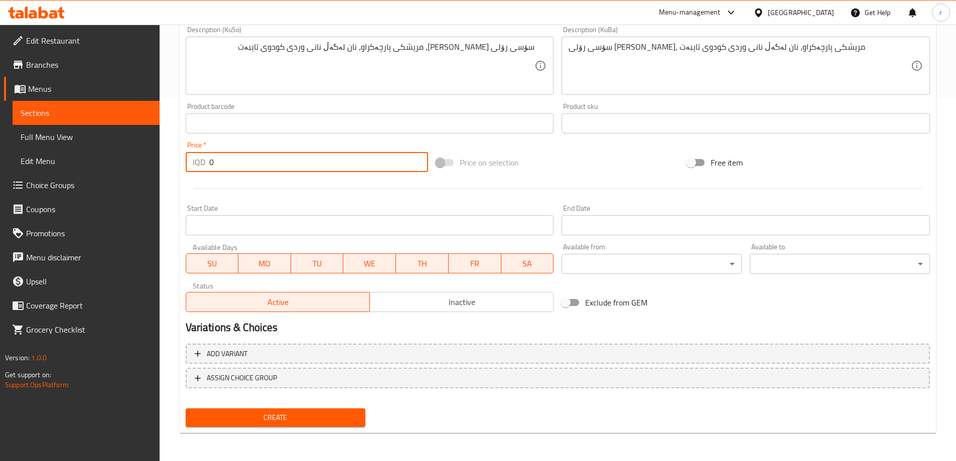
drag, startPoint x: 192, startPoint y: 165, endPoint x: 178, endPoint y: 164, distance: 14.6
click at [178, 164] on div "Home / Restaurants management / Menus / Sections / item / create Sandwiches sec…" at bounding box center [558, 61] width 796 height 800
type input "6500"
click at [186, 408] on button "Create" at bounding box center [276, 417] width 180 height 19
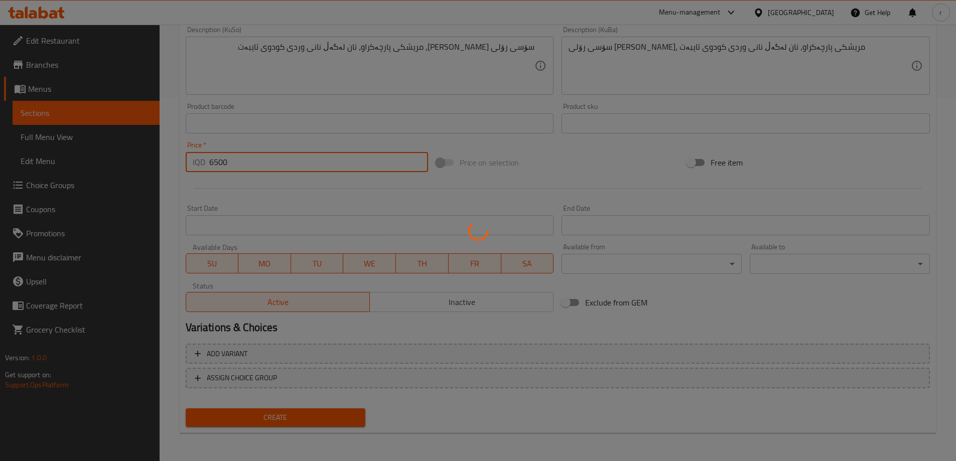
type input "0"
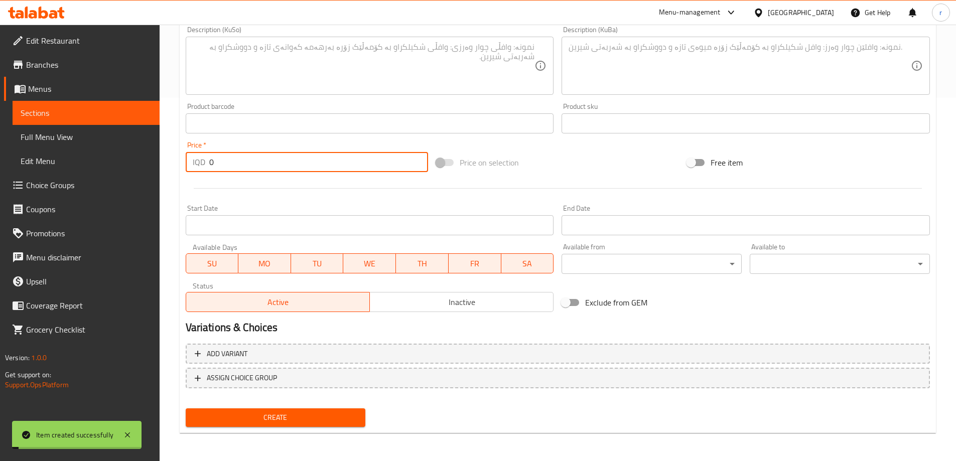
click at [75, 128] on link "Full Menu View" at bounding box center [86, 137] width 147 height 24
click at [82, 140] on span "Full Menu View" at bounding box center [86, 137] width 131 height 12
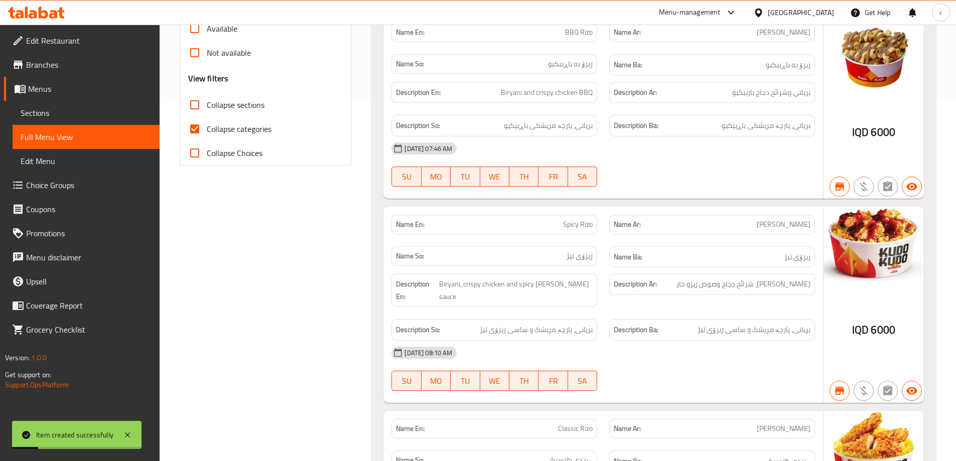
click at [261, 123] on span "Collapse categories" at bounding box center [239, 129] width 65 height 12
click at [207, 118] on input "Collapse categories" at bounding box center [195, 129] width 24 height 24
checkbox input "false"
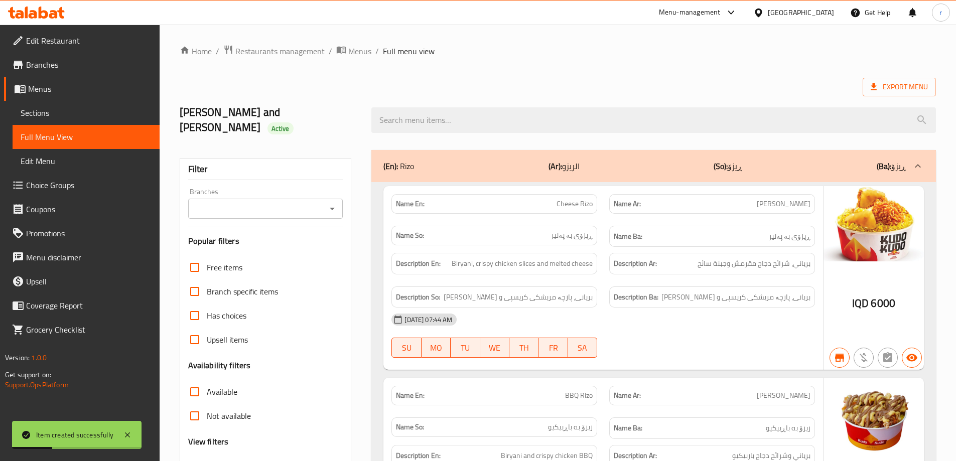
click at [251, 202] on input "Branches" at bounding box center [257, 209] width 132 height 14
click at [245, 202] on input "Branches" at bounding box center [257, 209] width 132 height 14
click at [260, 202] on input "Branches" at bounding box center [257, 209] width 132 height 14
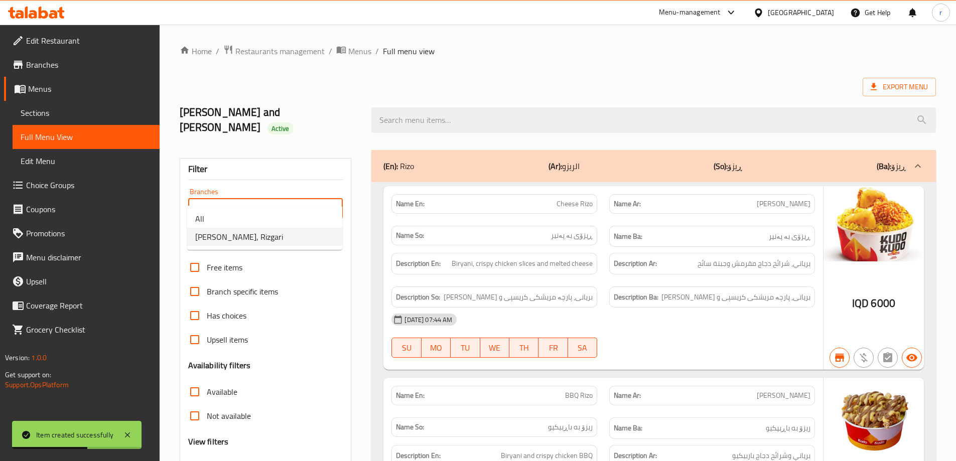
click at [262, 239] on li "[PERSON_NAME], Rizgari" at bounding box center [264, 237] width 155 height 18
type input "[PERSON_NAME], Rizgari"
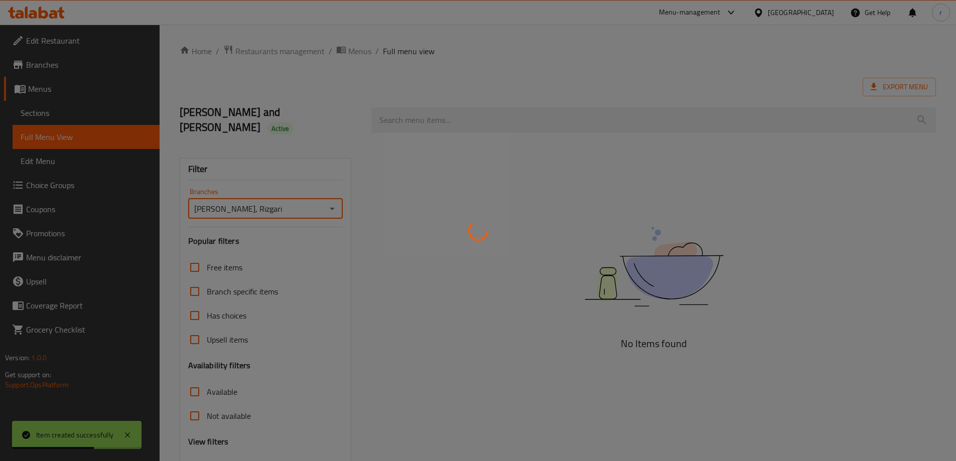
scroll to position [73, 0]
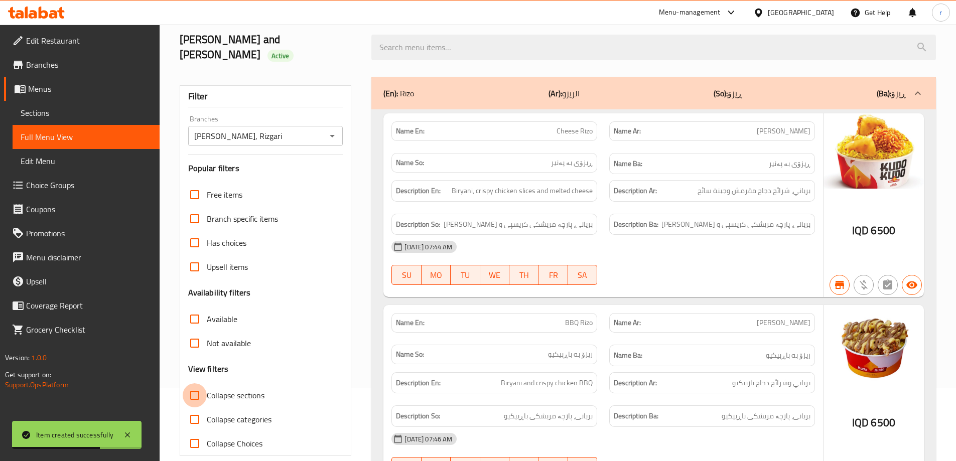
click at [199, 383] on input "Collapse sections" at bounding box center [195, 395] width 24 height 24
checkbox input "true"
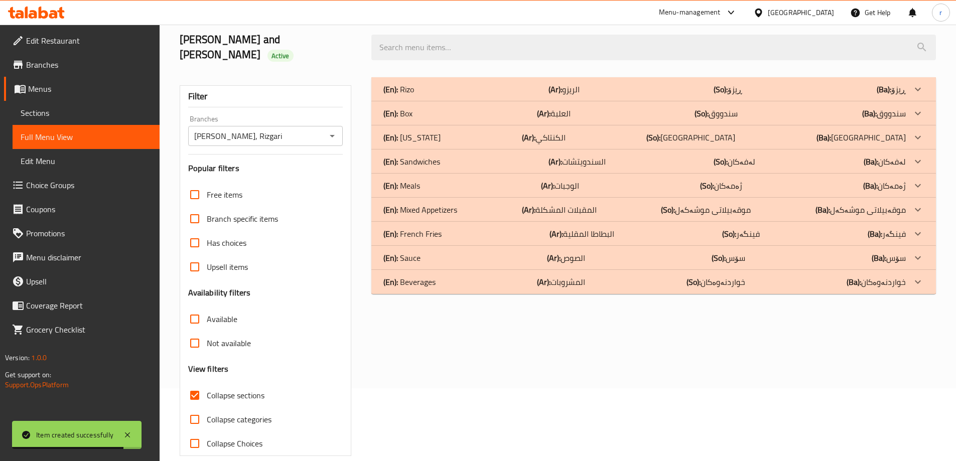
click at [512, 156] on div "(En): Sandwiches (Ar): السندويتشات (So): لەفەکان (Ba): لەفەکان" at bounding box center [644, 162] width 522 height 12
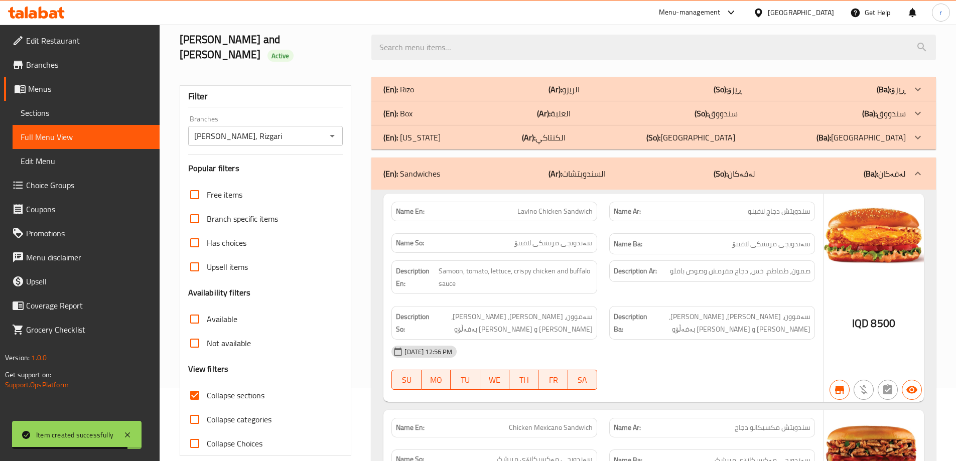
click at [502, 77] on div "(En): [PERSON_NAME] (Ar): الريزو (So): ڕیزۆ (Ba): ڕیزۆ" at bounding box center [653, 89] width 564 height 24
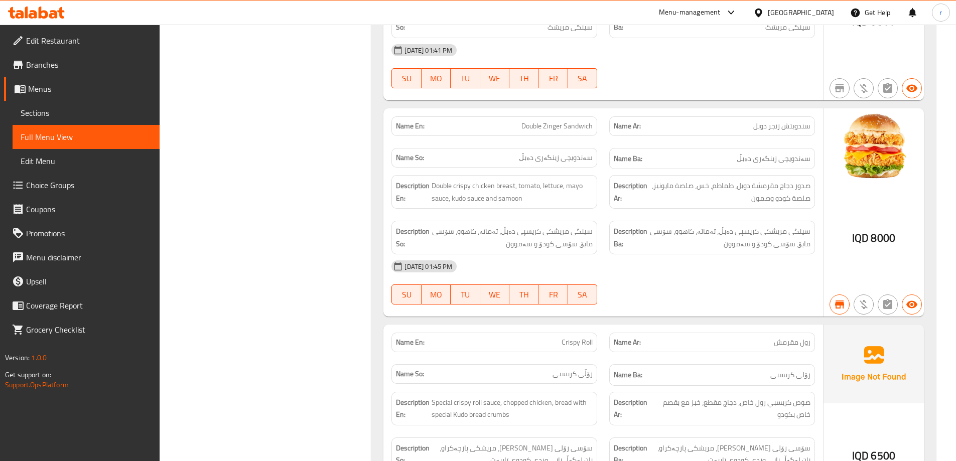
scroll to position [5424, 0]
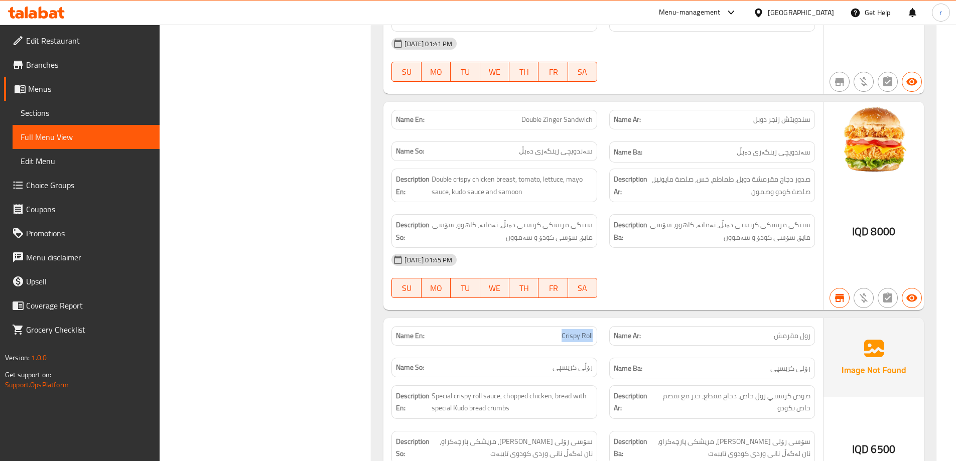
drag, startPoint x: 558, startPoint y: 238, endPoint x: 598, endPoint y: 240, distance: 40.2
click at [598, 320] on div "Name En: Crispy Roll" at bounding box center [494, 336] width 218 height 32
copy span "Crispy Roll"
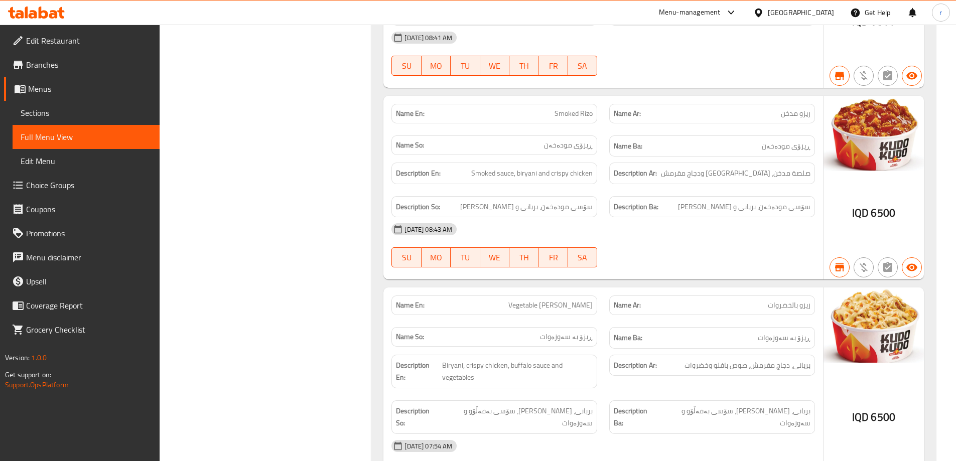
scroll to position [0, 0]
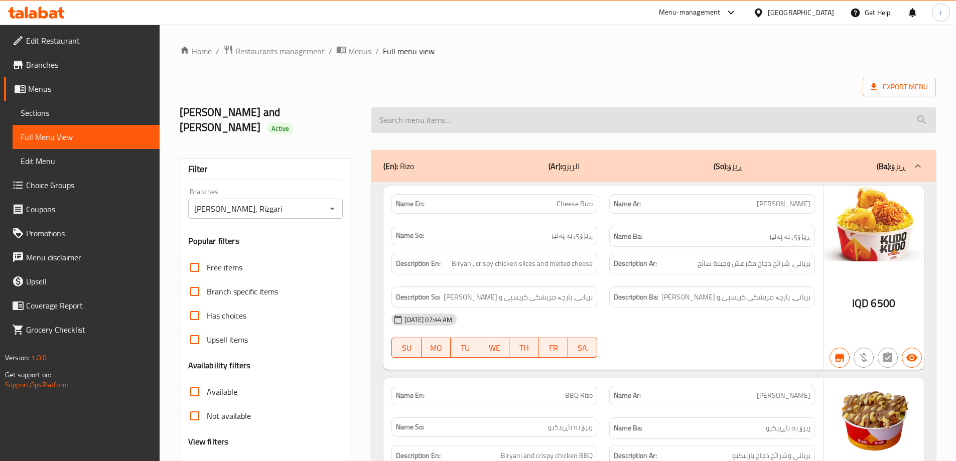
click at [516, 107] on input "search" at bounding box center [653, 120] width 564 height 26
paste input "Crispy Roll"
type input "Crispy Roll"
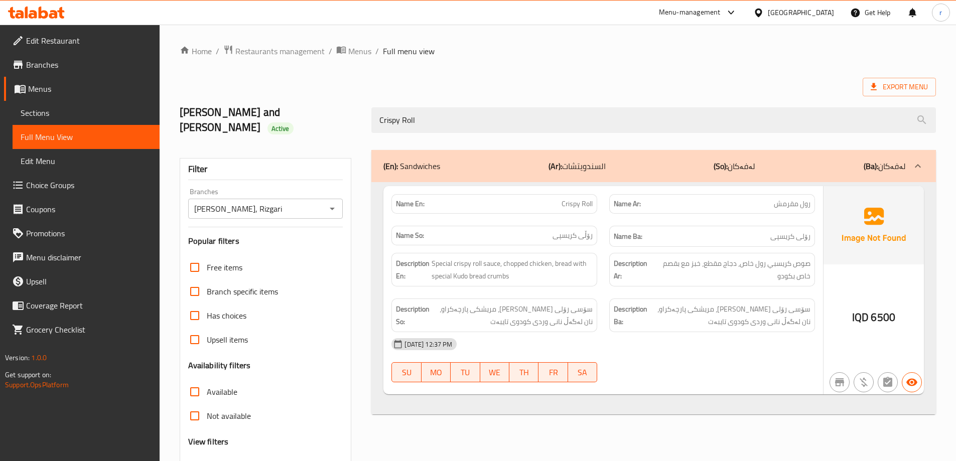
scroll to position [73, 0]
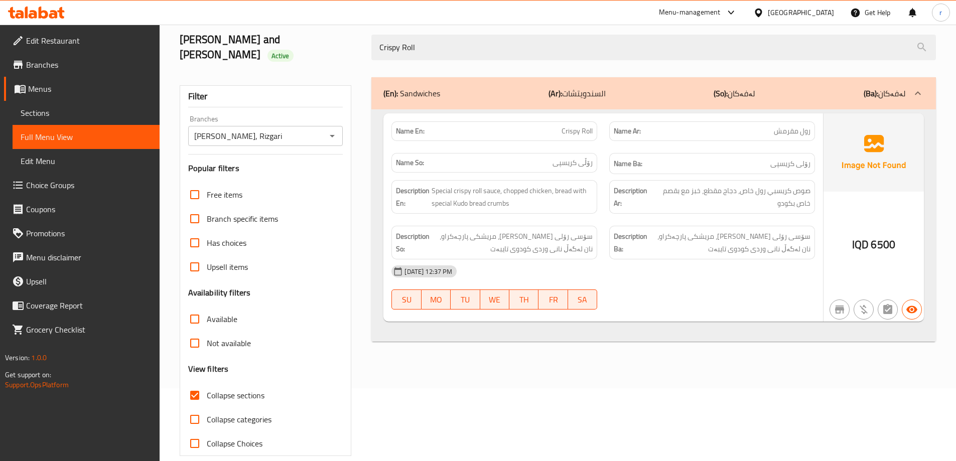
drag, startPoint x: 449, startPoint y: 48, endPoint x: 305, endPoint y: 47, distance: 144.0
click at [305, 47] on div "[PERSON_NAME] and [PERSON_NAME] Active Crispy Roll" at bounding box center [558, 48] width 768 height 60
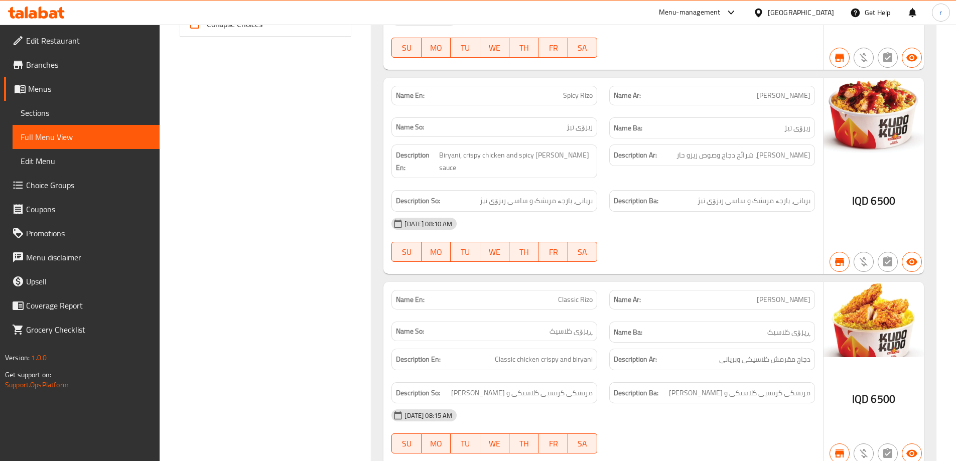
scroll to position [0, 0]
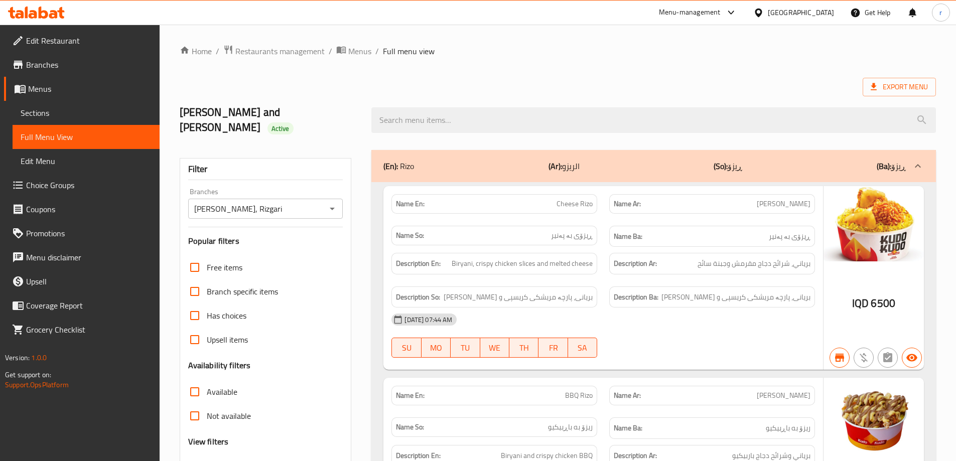
click at [63, 70] on span "Branches" at bounding box center [88, 65] width 125 height 12
